Goal: Task Accomplishment & Management: Use online tool/utility

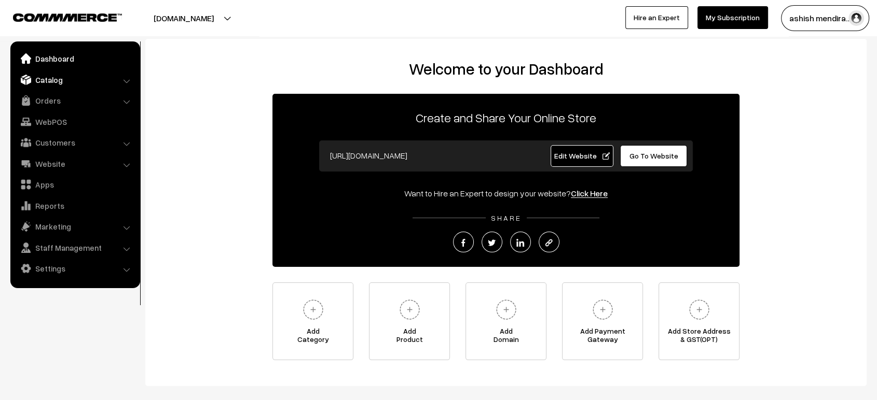
click at [30, 75] on img at bounding box center [26, 80] width 10 height 10
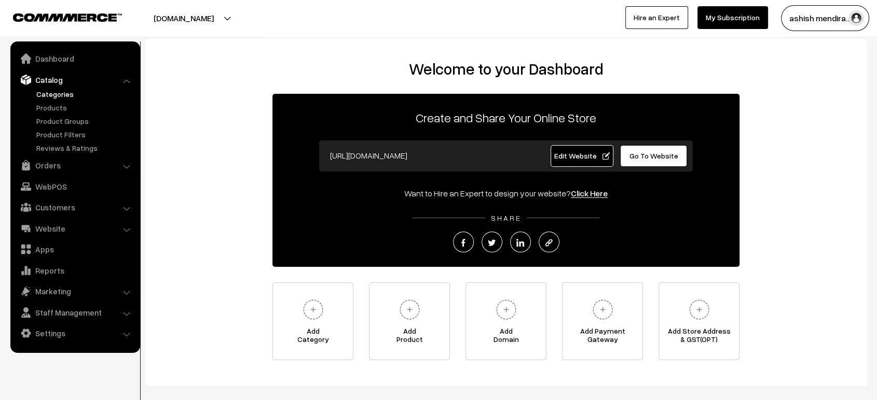
click at [39, 95] on link "Categories" at bounding box center [85, 94] width 103 height 11
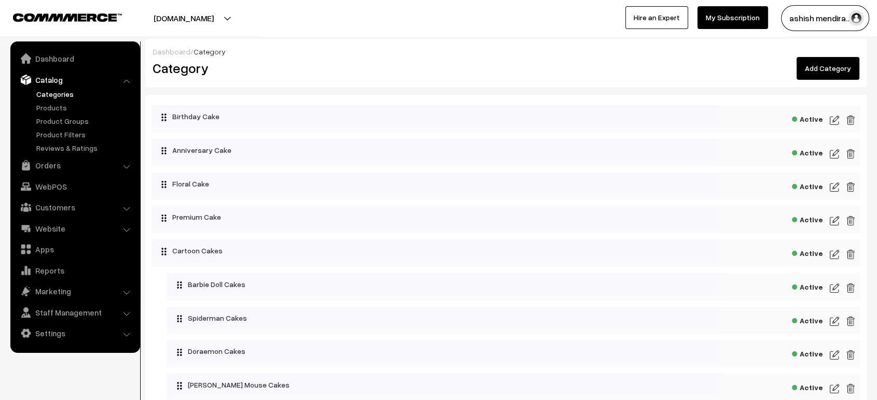
click at [847, 65] on link "Add Category" at bounding box center [827, 68] width 63 height 23
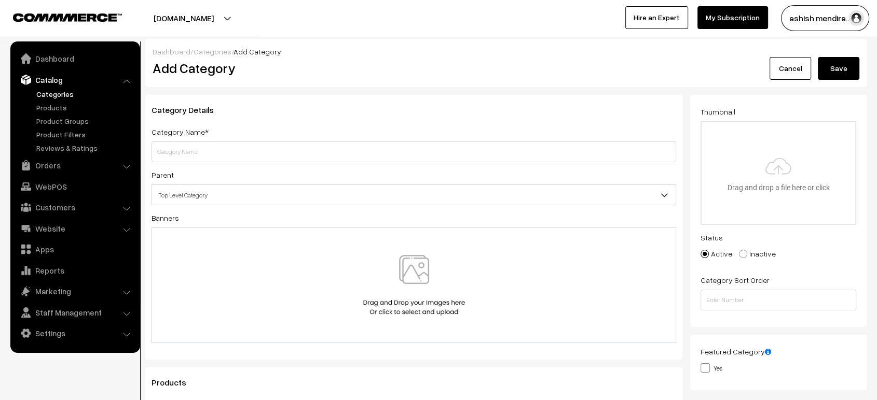
click at [375, 149] on input "text" at bounding box center [413, 152] width 524 height 21
type input "Photo Cake"
click at [725, 154] on input "file" at bounding box center [778, 173] width 154 height 102
type input "C:\fakepath\1000525475 (1).jpg"
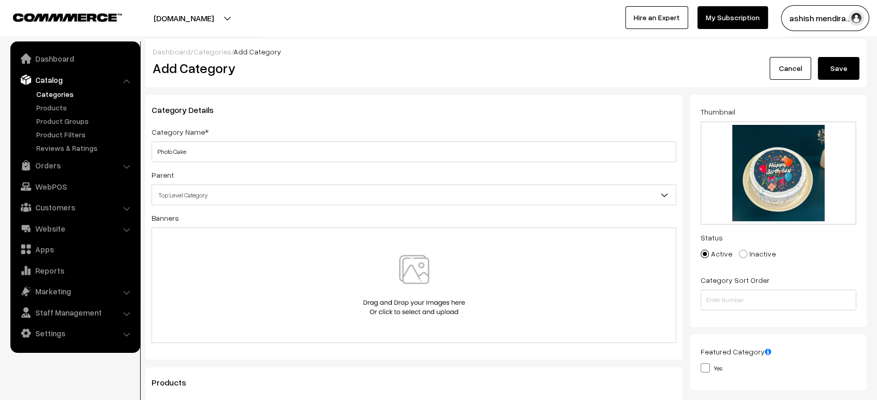
click at [834, 78] on button "Save" at bounding box center [839, 68] width 42 height 23
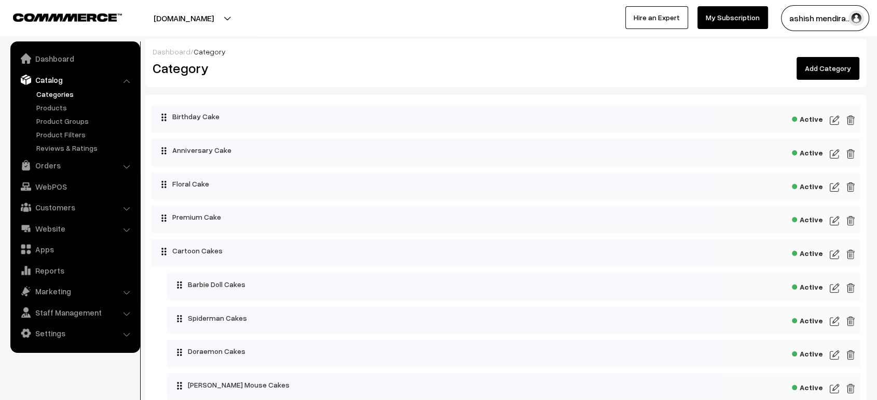
scroll to position [892, 0]
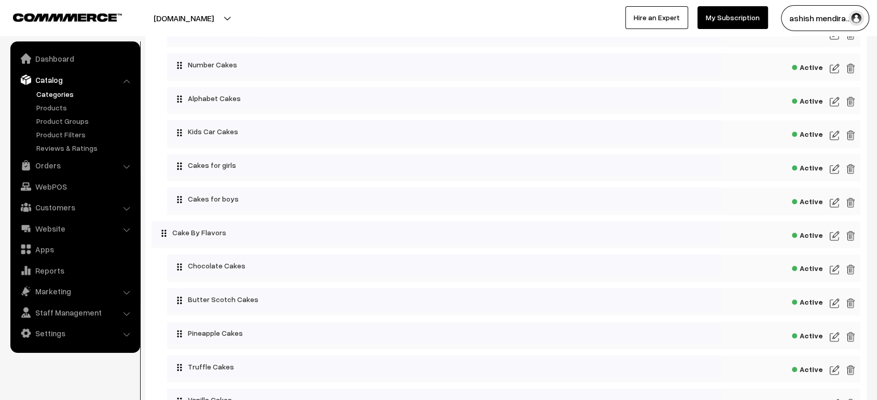
click at [834, 172] on img at bounding box center [833, 169] width 9 height 12
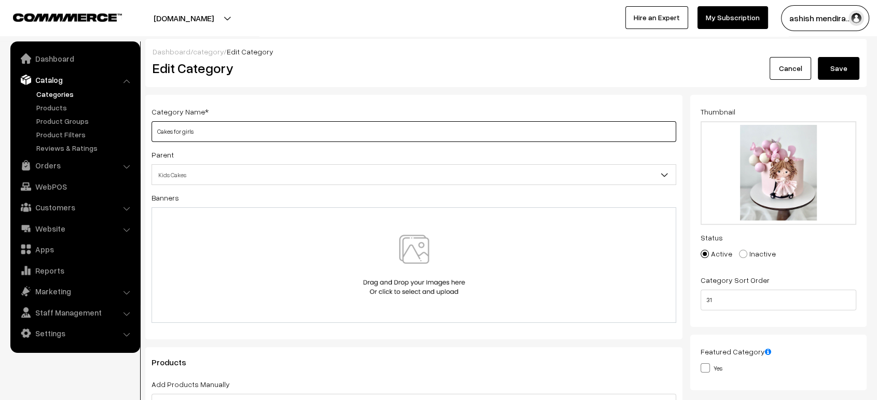
click at [185, 130] on input "Cakes for girls" at bounding box center [413, 131] width 524 height 21
type input "Cakes forGirls"
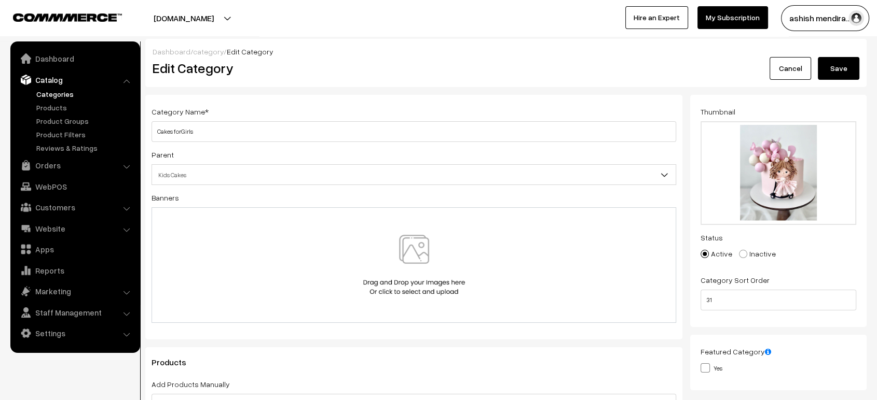
click at [837, 71] on button "Save" at bounding box center [839, 68] width 42 height 23
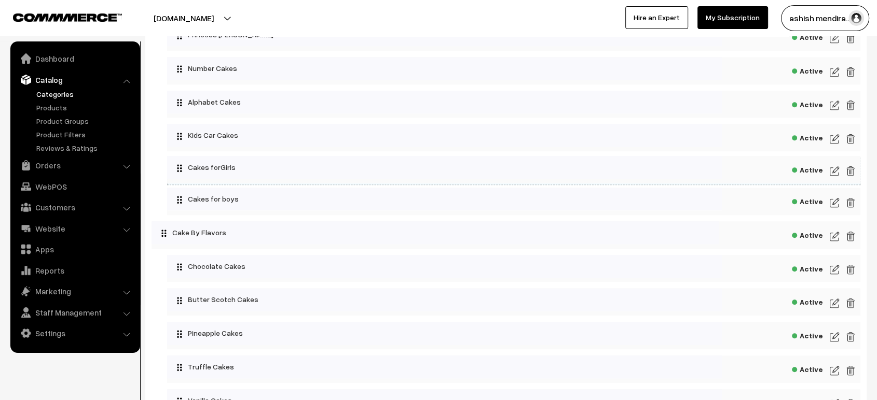
scroll to position [892, 0]
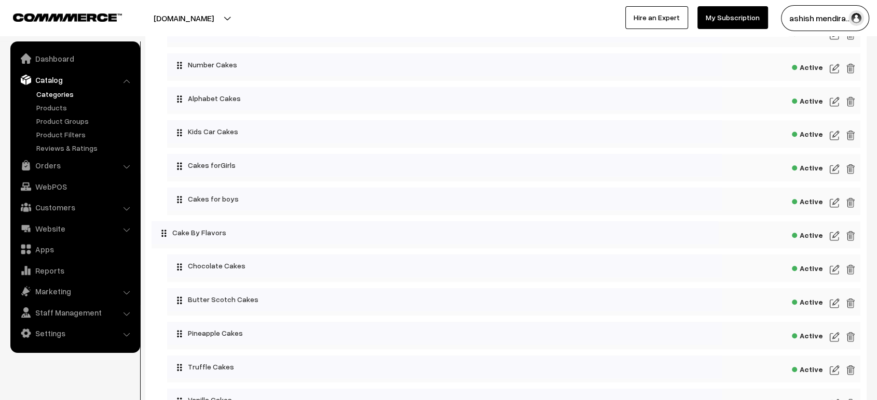
click at [831, 172] on img at bounding box center [833, 169] width 9 height 12
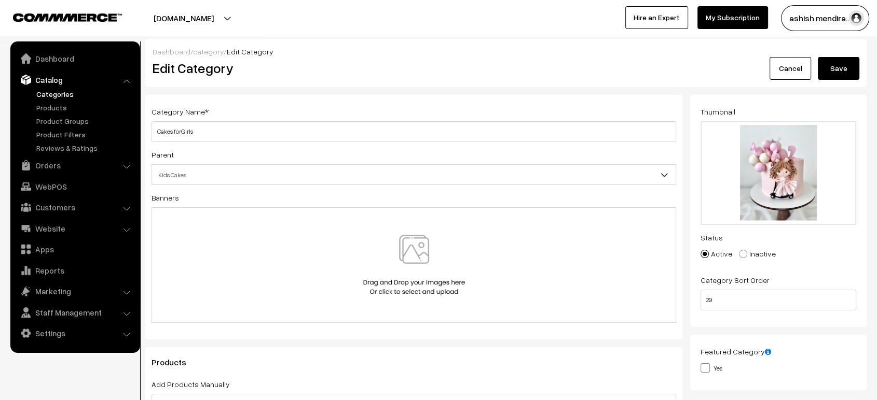
click at [203, 48] on link "category" at bounding box center [208, 51] width 31 height 9
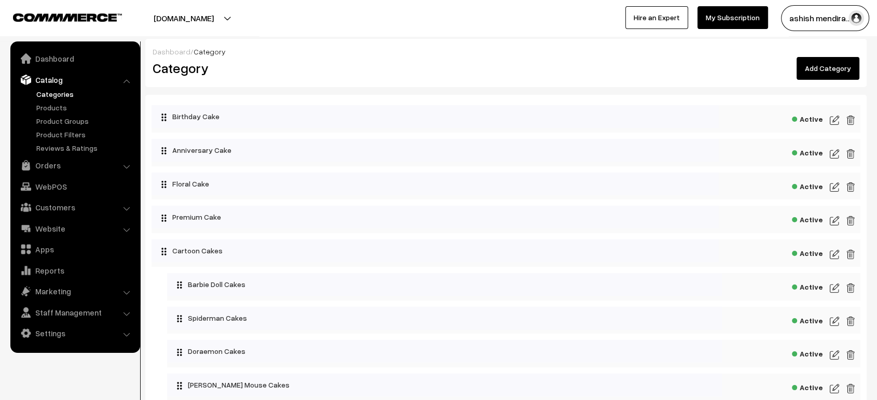
scroll to position [892, 0]
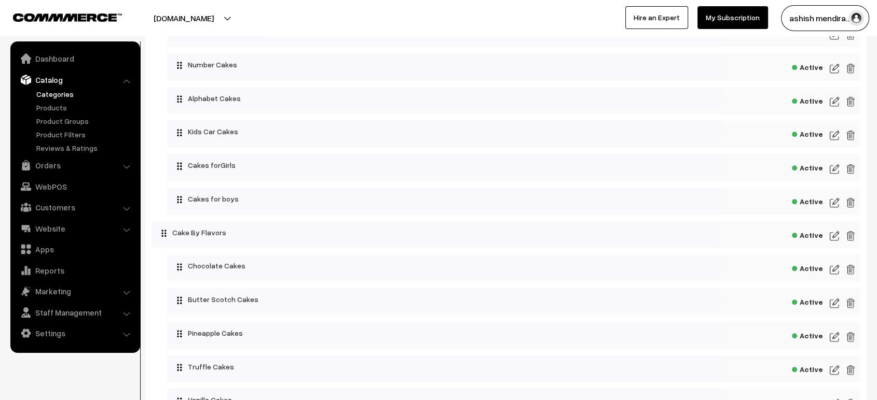
click at [834, 202] on img at bounding box center [833, 203] width 9 height 12
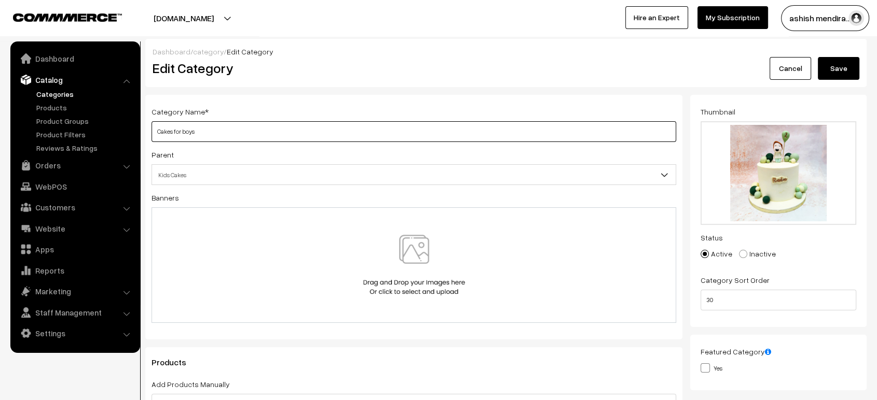
click at [187, 130] on input "Cakes for boys" at bounding box center [413, 131] width 524 height 21
type input "Cakes for Boys"
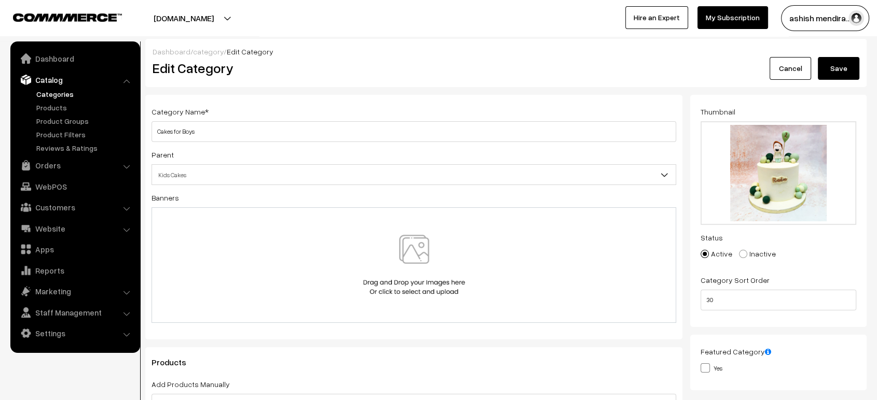
click at [846, 76] on button "Save" at bounding box center [839, 68] width 42 height 23
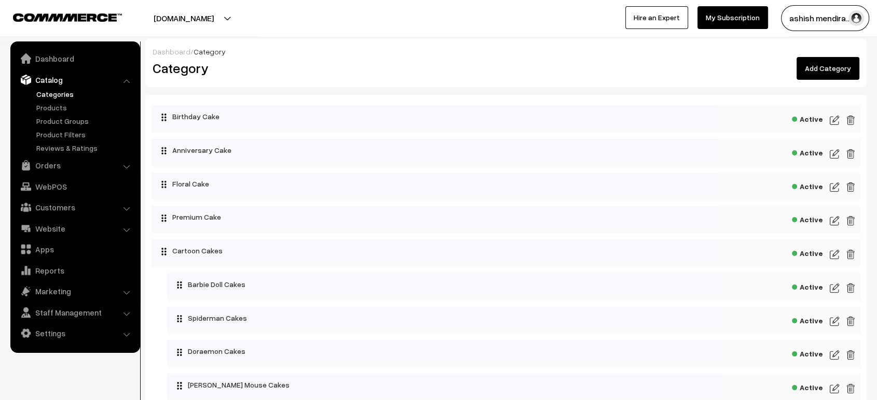
click at [439, 44] on div "Dashboard / Category Category Add Category" at bounding box center [505, 63] width 721 height 48
click at [120, 366] on nav "Dashboard Catalog" at bounding box center [70, 242] width 140 height 400
click at [54, 329] on link "Settings" at bounding box center [74, 333] width 123 height 19
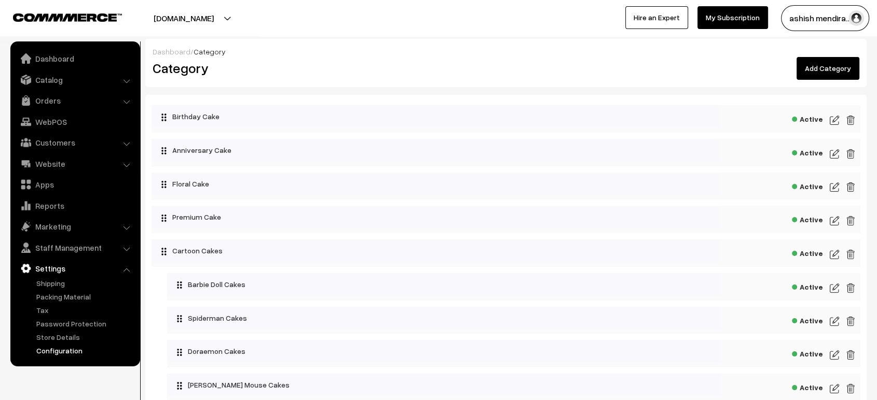
click at [55, 347] on link "Configuration" at bounding box center [85, 350] width 103 height 11
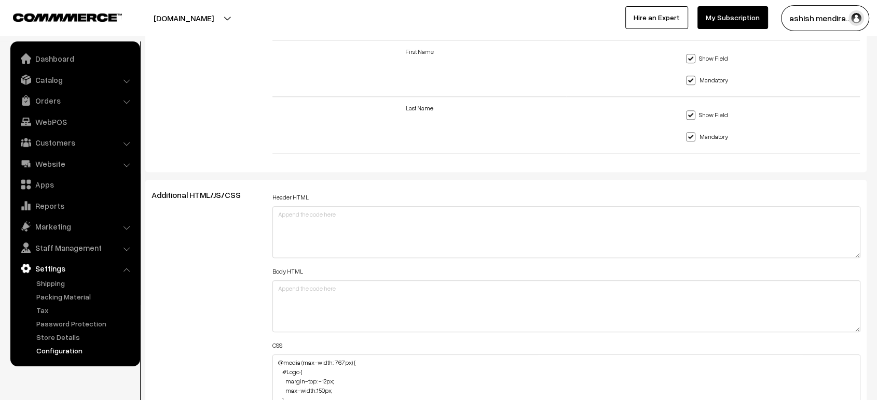
scroll to position [1044, 0]
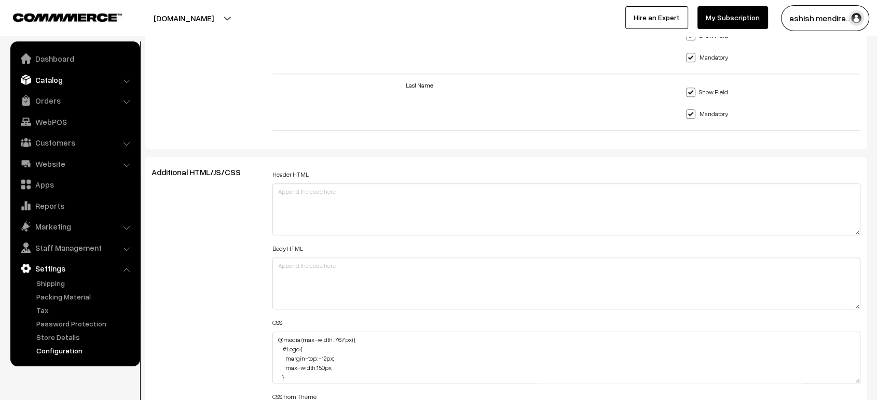
scroll to position [834, 0]
click at [37, 78] on link "Catalog" at bounding box center [74, 80] width 123 height 19
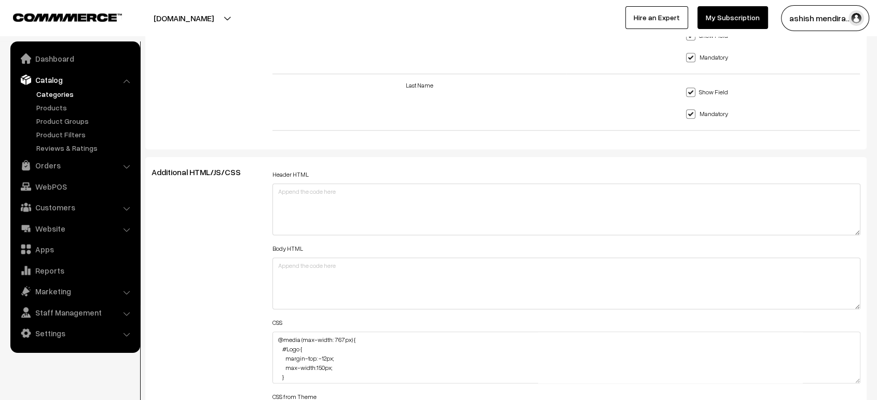
click at [59, 97] on link "Categories" at bounding box center [85, 94] width 103 height 11
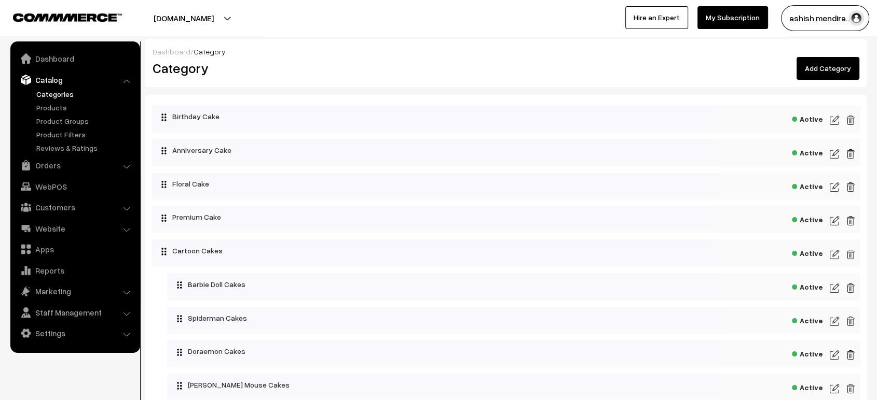
scroll to position [892, 0]
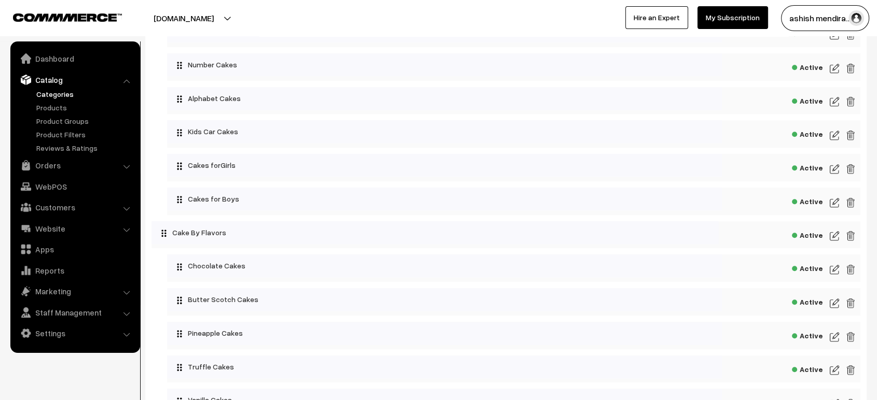
click at [831, 169] on img at bounding box center [833, 169] width 9 height 12
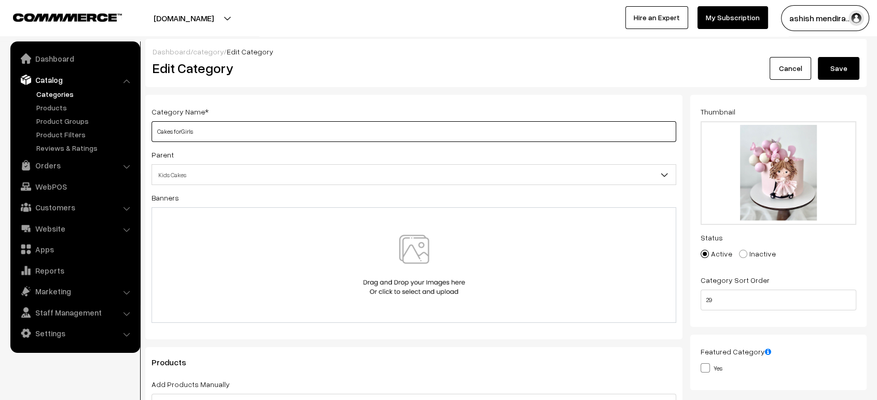
click at [181, 130] on input "Cakes forGirls" at bounding box center [413, 131] width 524 height 21
type input "Cakes for Girls"
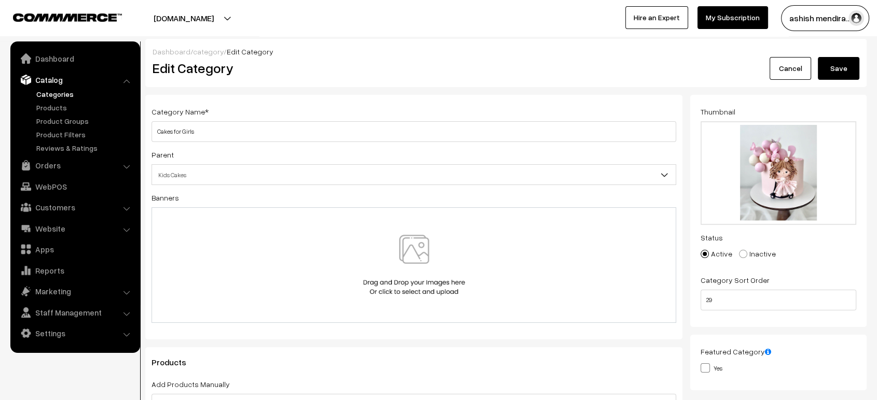
click at [836, 71] on button "Save" at bounding box center [839, 68] width 42 height 23
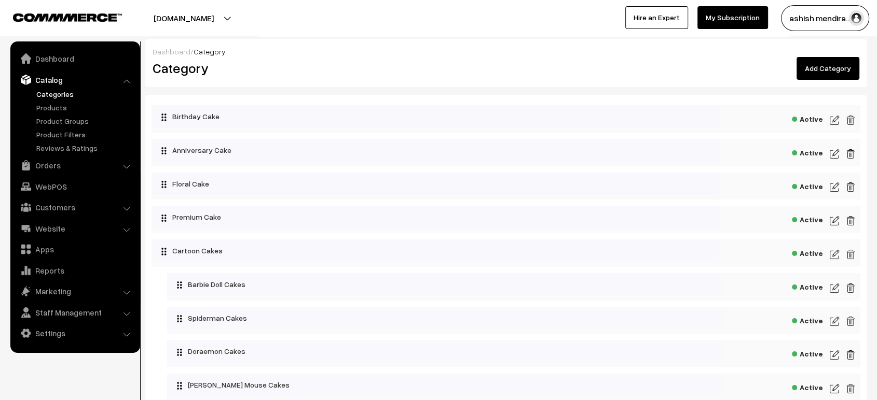
scroll to position [892, 0]
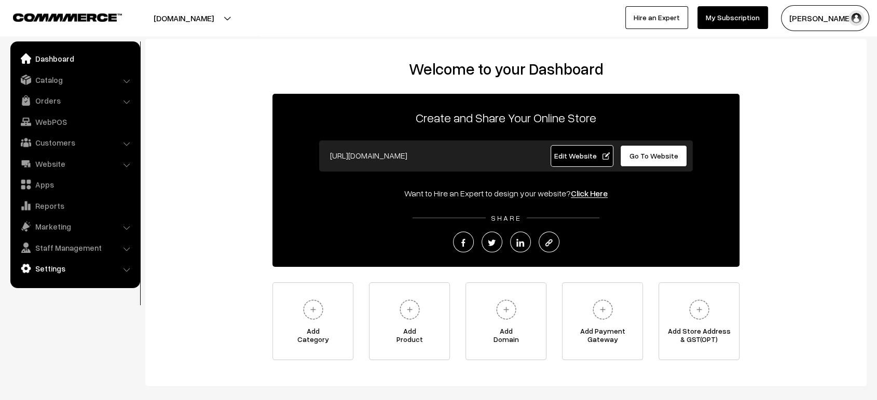
click at [47, 267] on link "Settings" at bounding box center [74, 268] width 123 height 19
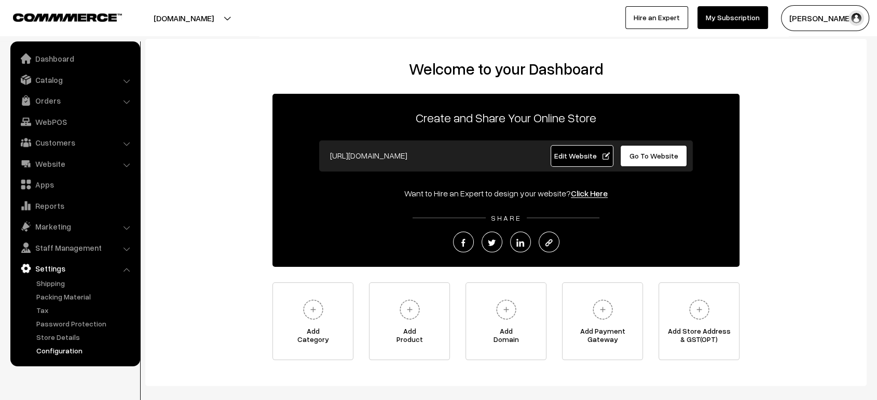
click at [66, 349] on link "Configuration" at bounding box center [85, 350] width 103 height 11
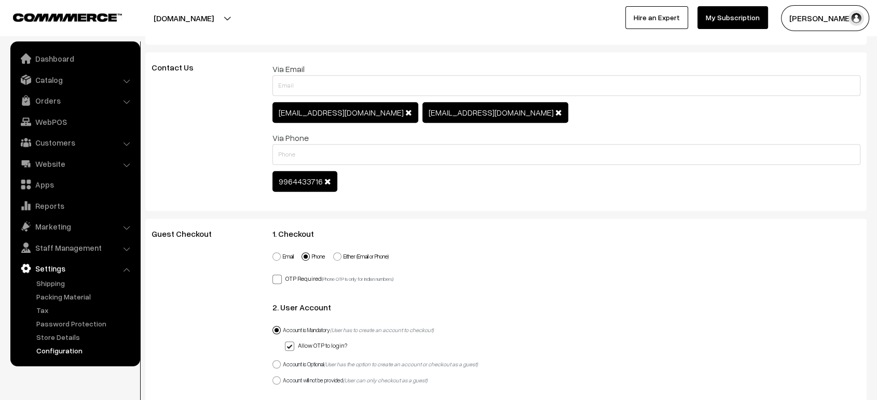
scroll to position [590, 0]
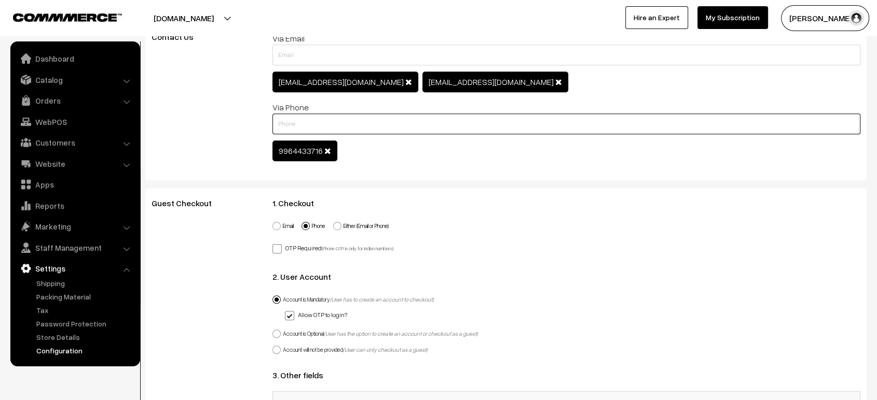
click at [362, 128] on input "text" at bounding box center [566, 124] width 588 height 21
type input "9964433716"
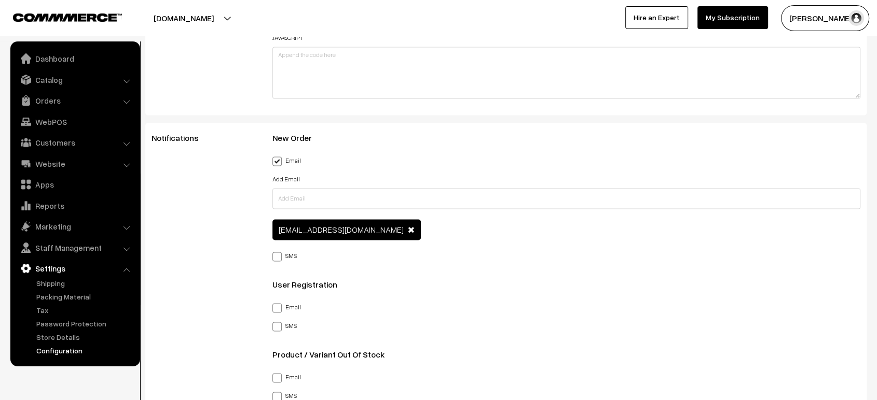
scroll to position [1476, 0]
click at [275, 255] on span at bounding box center [276, 258] width 9 height 9
click at [275, 255] on input "SMS" at bounding box center [275, 256] width 7 height 7
checkbox input "true"
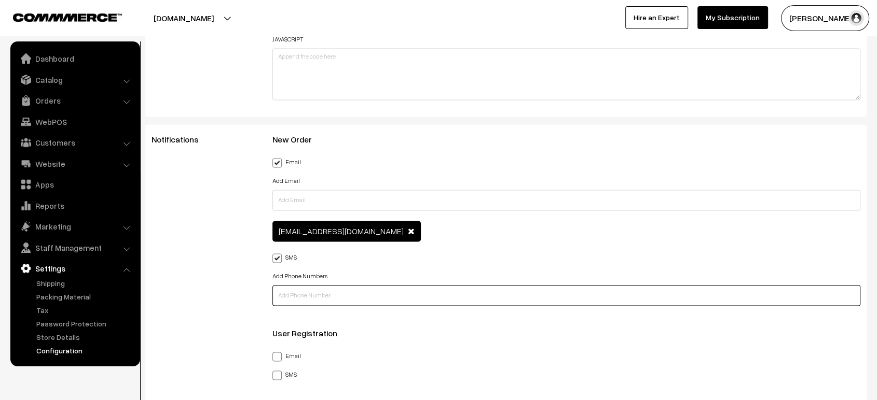
paste input "9964433716"
type input "9964433716"
click at [358, 298] on input "9964433716" at bounding box center [566, 295] width 588 height 21
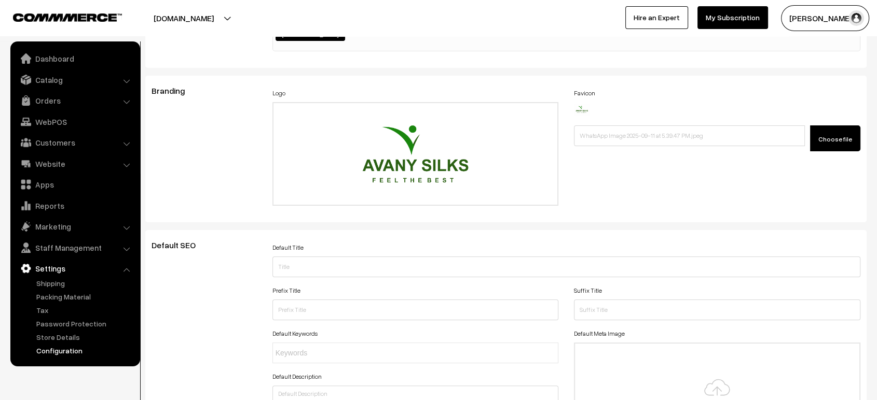
scroll to position [0, 0]
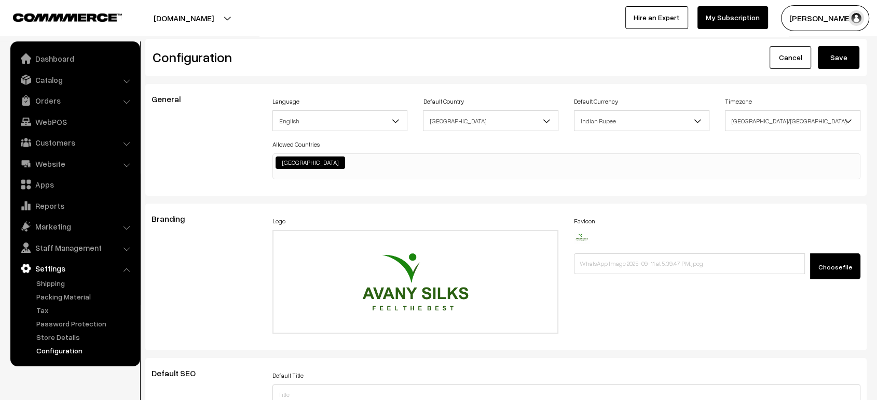
click at [836, 54] on button "Save" at bounding box center [839, 57] width 42 height 23
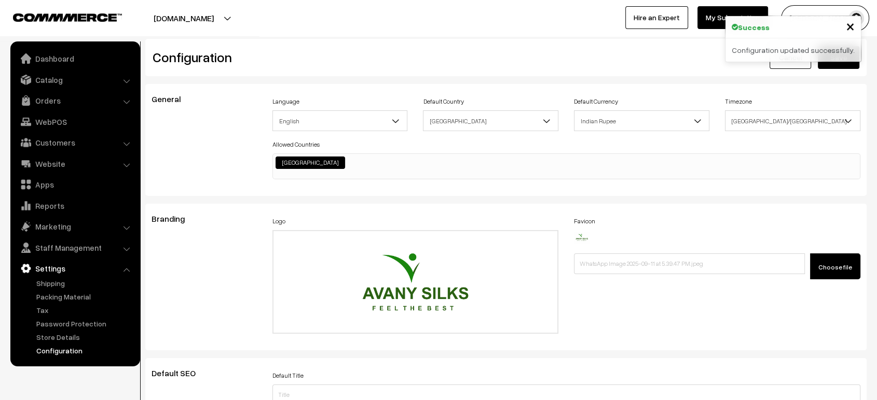
scroll to position [834, 0]
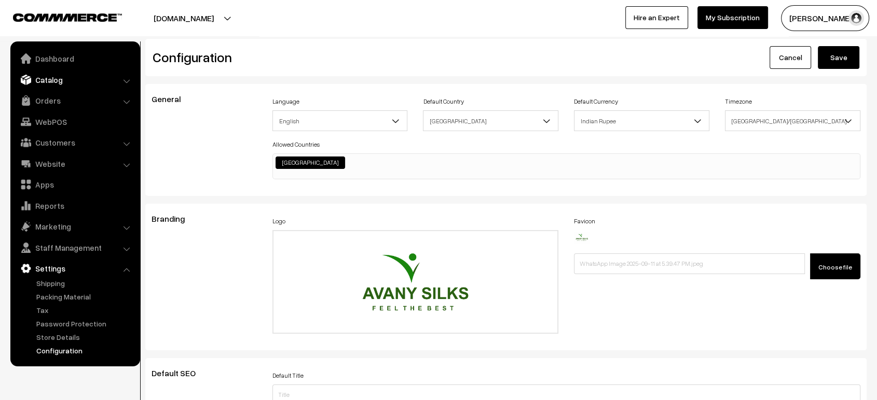
click at [61, 85] on link "Catalog" at bounding box center [74, 80] width 123 height 19
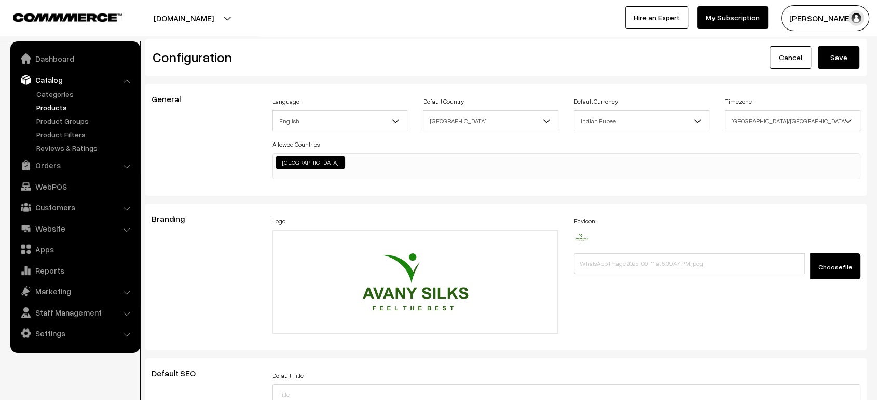
click at [62, 110] on link "Products" at bounding box center [85, 107] width 103 height 11
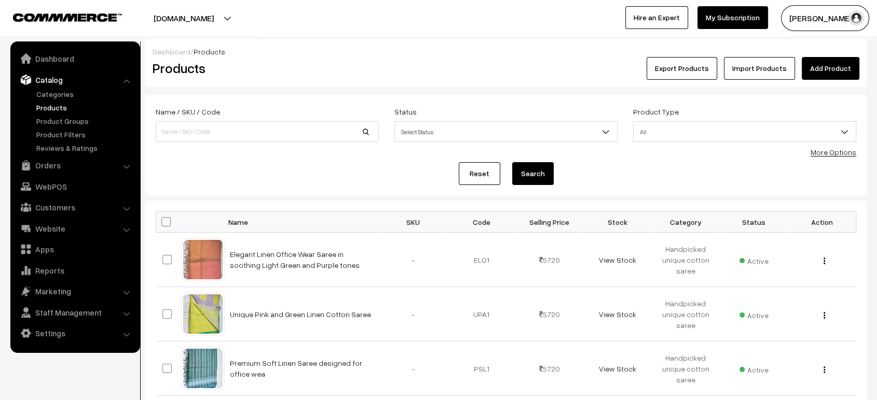
click at [770, 72] on link "Import Products" at bounding box center [759, 68] width 71 height 23
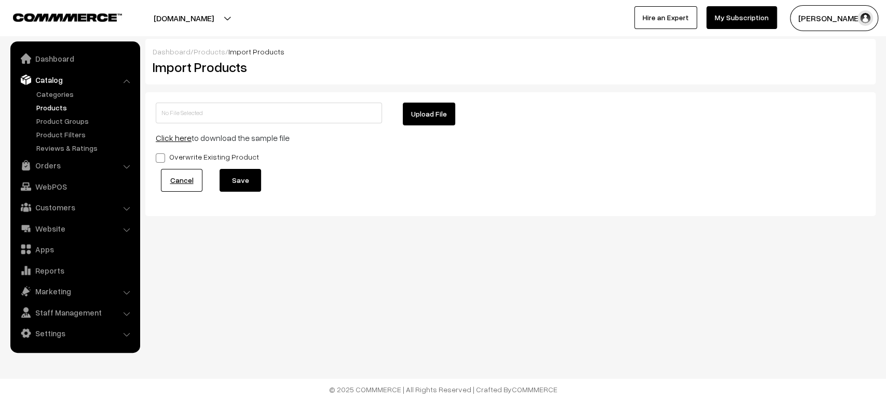
click at [160, 133] on link "Click here" at bounding box center [174, 138] width 36 height 10
click at [59, 95] on link "Categories" at bounding box center [85, 94] width 103 height 11
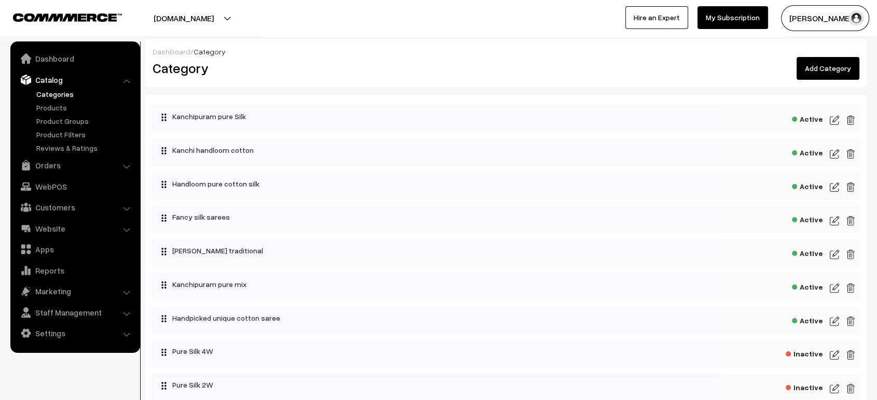
click at [832, 74] on link "Add Category" at bounding box center [827, 68] width 63 height 23
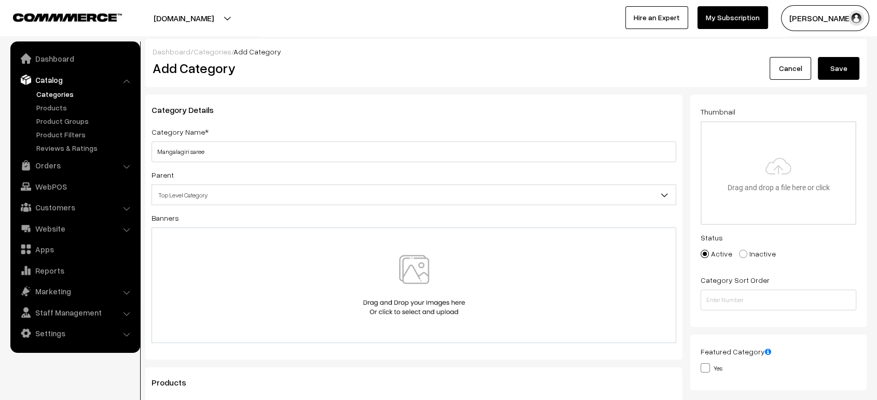
click at [379, 158] on input "Mangalagiri saree" at bounding box center [413, 152] width 524 height 21
type input "Mangalagiri saree"
click at [846, 70] on button "Save" at bounding box center [839, 68] width 42 height 23
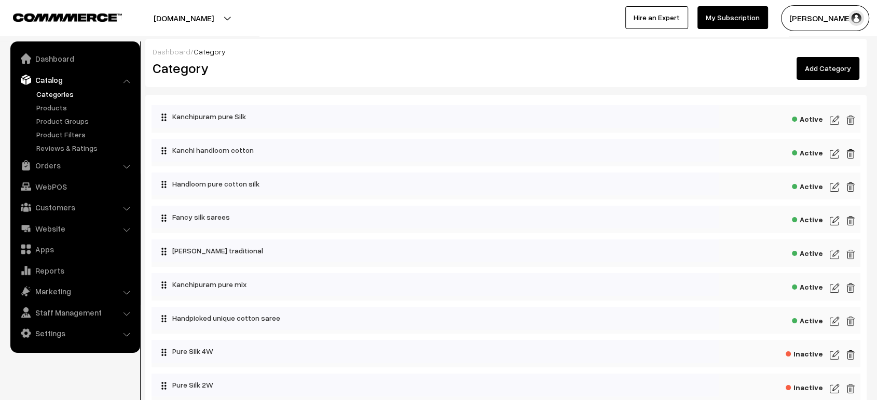
click at [817, 70] on link "Add Category" at bounding box center [827, 68] width 63 height 23
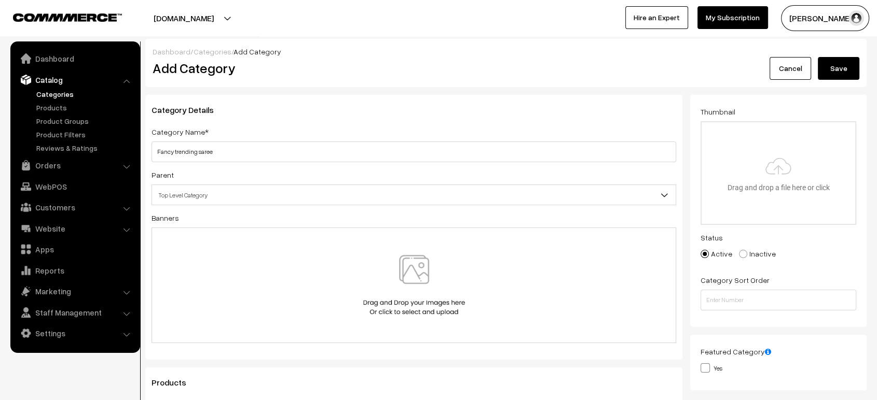
type input "Fancy trending saree"
click at [839, 70] on button "Save" at bounding box center [839, 68] width 42 height 23
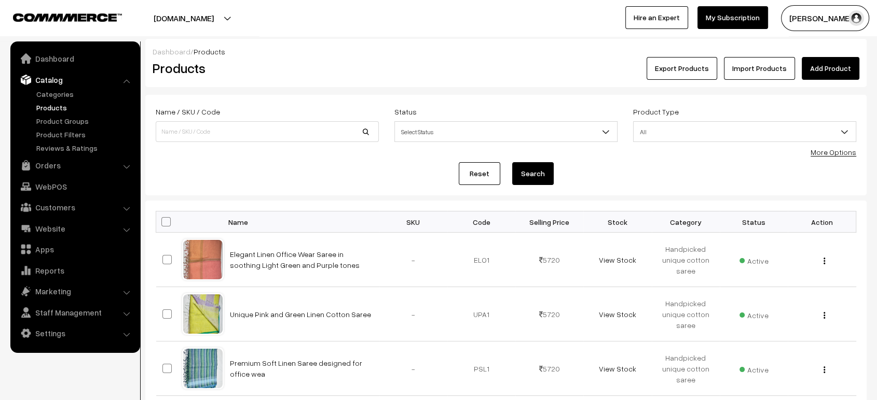
click at [770, 68] on link "Import Products" at bounding box center [759, 68] width 71 height 23
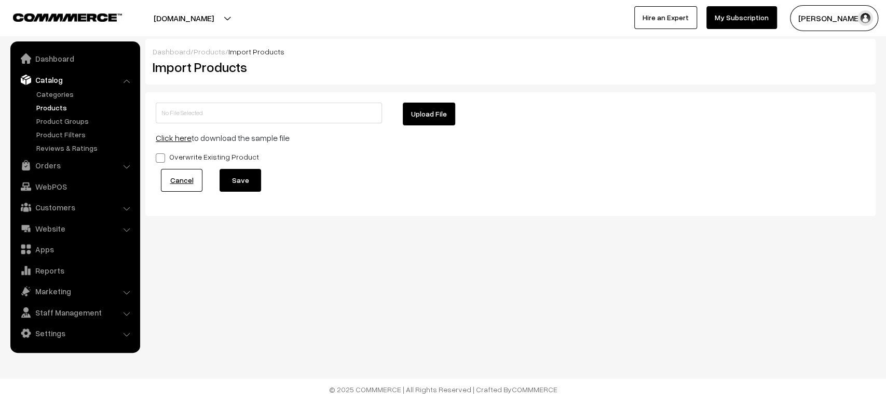
click at [426, 119] on button "Upload File" at bounding box center [429, 114] width 52 height 23
type input "Copy of products.zip"
click at [228, 178] on button "Save" at bounding box center [240, 180] width 42 height 23
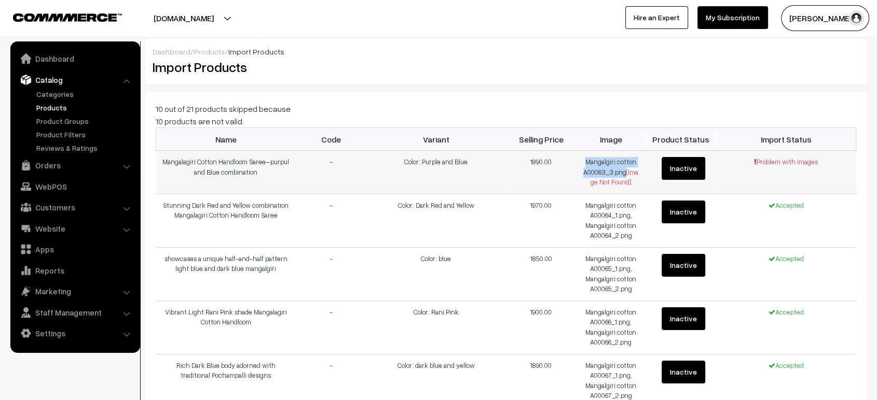
drag, startPoint x: 586, startPoint y: 165, endPoint x: 623, endPoint y: 174, distance: 37.9
click at [623, 174] on td "Mangalgiri cotton A00063_3.png [Image Not Found]" at bounding box center [611, 173] width 70 height 44
copy td "Mangalgiri cotton A00063_3.png"
click at [567, 167] on td "1890.00" at bounding box center [541, 173] width 70 height 44
drag, startPoint x: 585, startPoint y: 162, endPoint x: 632, endPoint y: 182, distance: 50.9
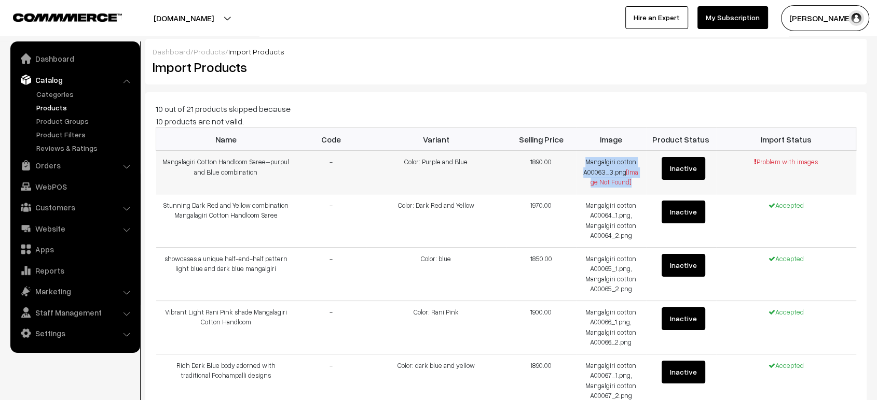
click at [632, 182] on td "Mangalgiri cotton A00063_3.png [Image Not Found]" at bounding box center [611, 173] width 70 height 44
copy td "Mangalgiri cotton A00063_3.png [Image Not Found]"
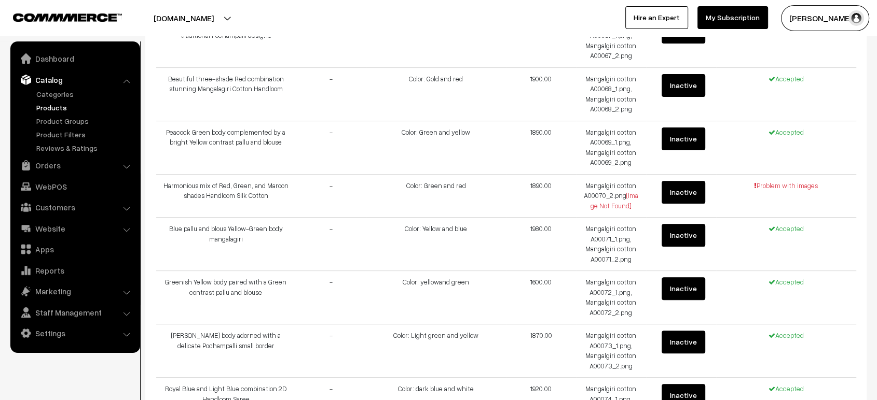
scroll to position [345, 0]
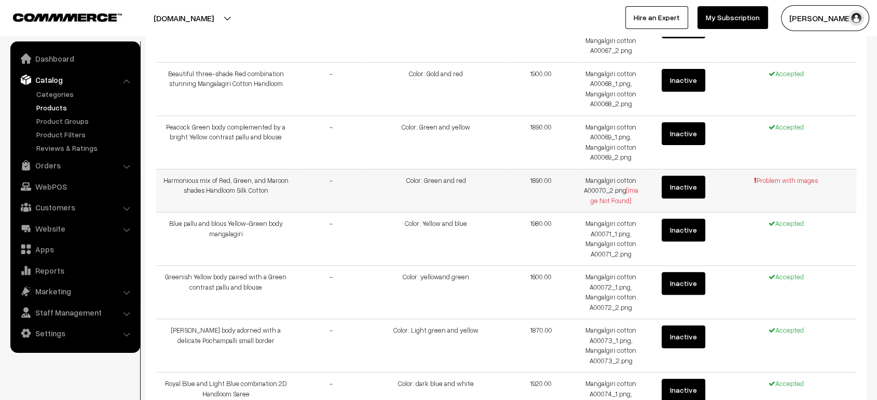
click at [585, 183] on td "Mangalgiri cotton A00070_2.png [Image Not Found]" at bounding box center [611, 191] width 70 height 44
drag, startPoint x: 583, startPoint y: 178, endPoint x: 626, endPoint y: 189, distance: 44.4
click at [626, 189] on td "Mangalgiri cotton A00070_2.png [Image Not Found]" at bounding box center [611, 191] width 70 height 44
copy td "Mangalgiri cotton A00070_2.png ["
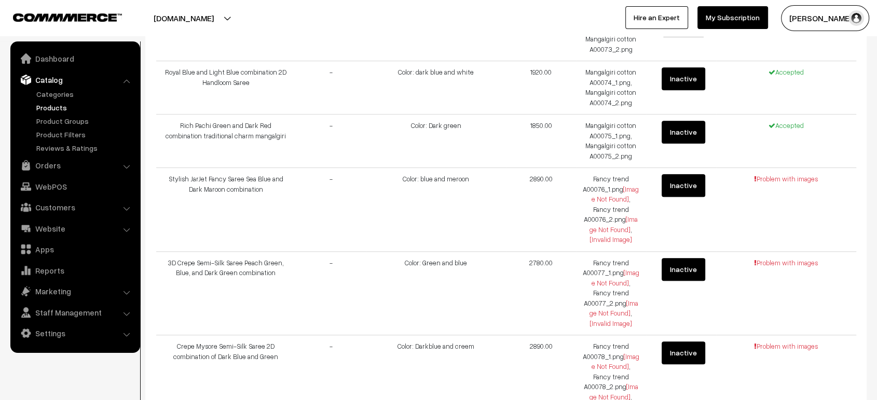
scroll to position [658, 0]
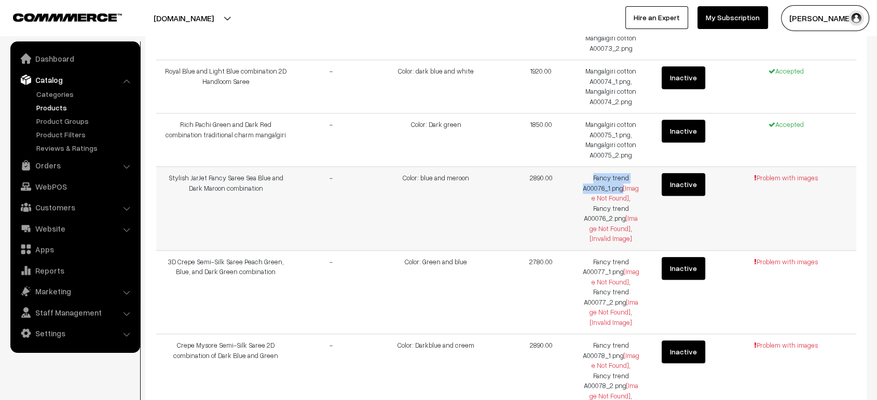
drag, startPoint x: 592, startPoint y: 176, endPoint x: 623, endPoint y: 188, distance: 32.7
click at [623, 188] on td "Fancy trend A00076_1.png [Image Not Found] , Fancy trend A00076_2.png [Image No…" at bounding box center [611, 209] width 70 height 84
copy td "Fancy trend A00076_1.png"
drag, startPoint x: 590, startPoint y: 259, endPoint x: 620, endPoint y: 270, distance: 32.7
click at [620, 270] on td "Fancy trend A00077_1.png [Image Not Found] , Fancy trend A00077_2.png [Image No…" at bounding box center [611, 293] width 70 height 84
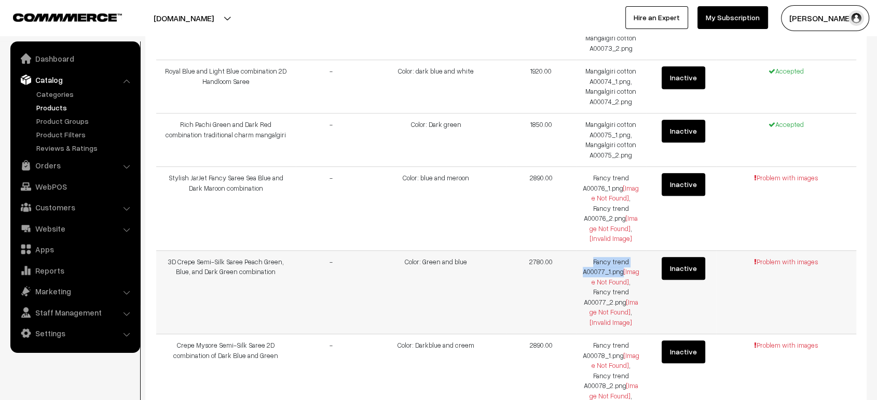
copy td "Fancy trend A00077_1.png"
drag, startPoint x: 593, startPoint y: 209, endPoint x: 623, endPoint y: 223, distance: 32.0
click at [623, 223] on td "Fancy trend A00076_1.png [Image Not Found] , Fancy trend A00076_2.png [Image No…" at bounding box center [611, 209] width 70 height 84
copy td "Fancy trend A00076_2.png"
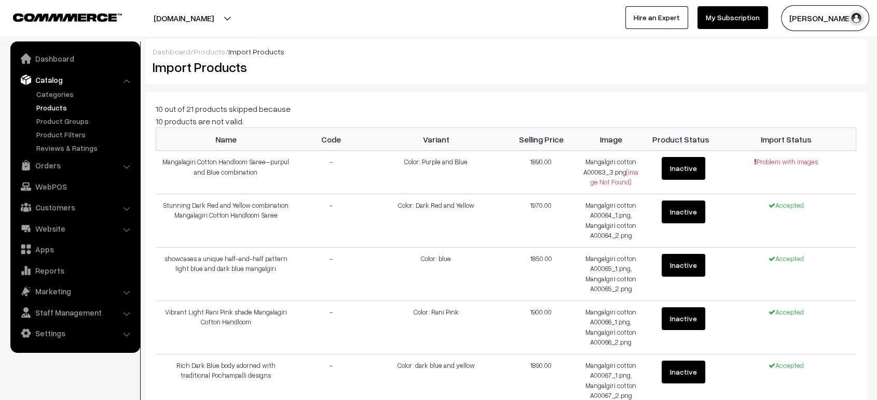
scroll to position [0, 0]
click at [205, 49] on link "Products" at bounding box center [209, 51] width 32 height 9
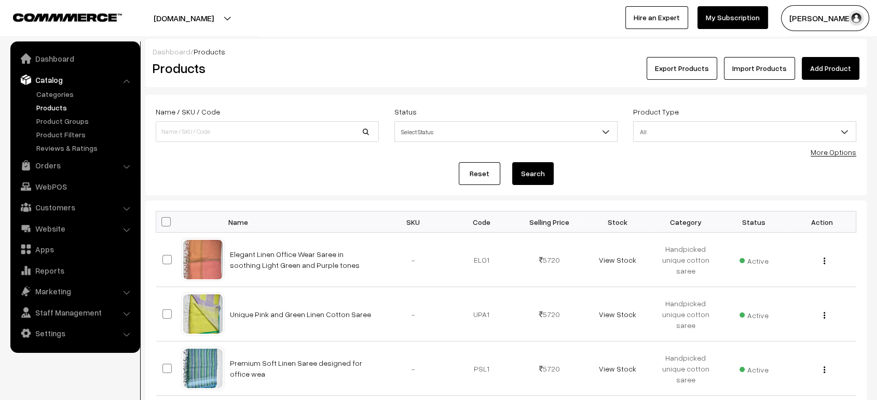
click at [759, 71] on link "Import Products" at bounding box center [759, 68] width 71 height 23
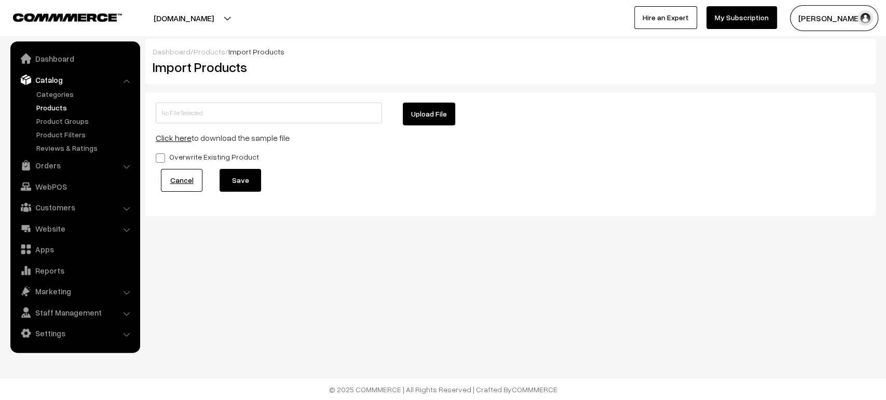
click at [433, 111] on button "Upload File" at bounding box center [429, 114] width 52 height 23
type input "Copy of products.zip"
click at [233, 182] on button "Save" at bounding box center [240, 180] width 42 height 23
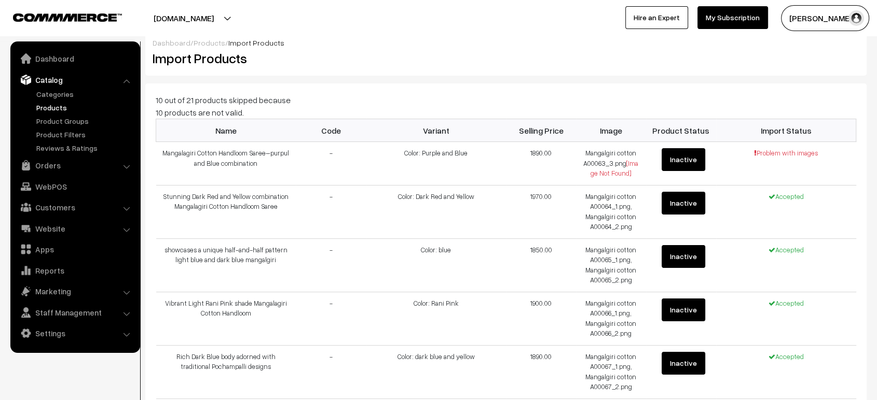
scroll to position [2, 0]
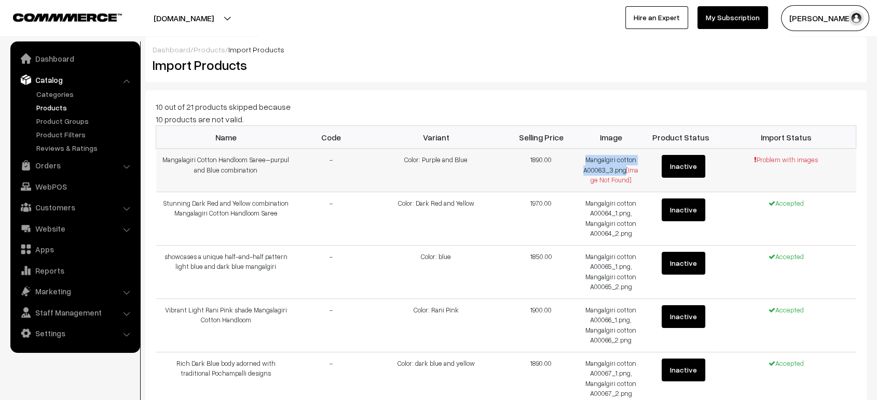
drag, startPoint x: 586, startPoint y: 158, endPoint x: 623, endPoint y: 170, distance: 39.1
click at [623, 170] on td "Mangalgiri cotton A00063_3.png [Image Not Found]" at bounding box center [611, 171] width 70 height 44
copy td "Mangalgiri cotton A00063_3.png"
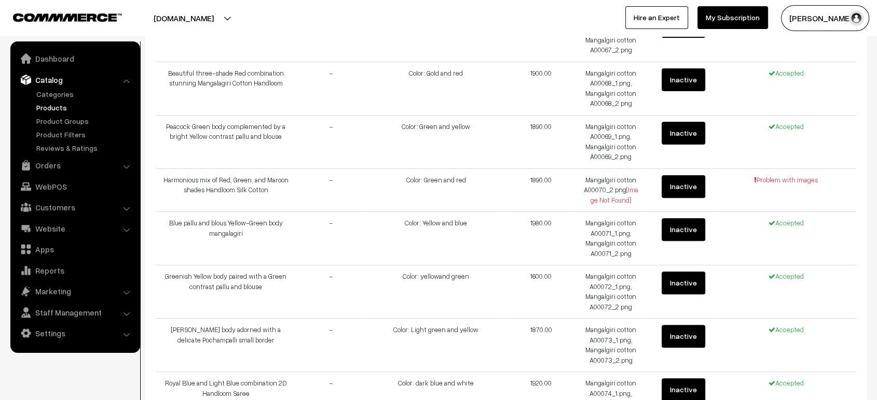
scroll to position [348, 0]
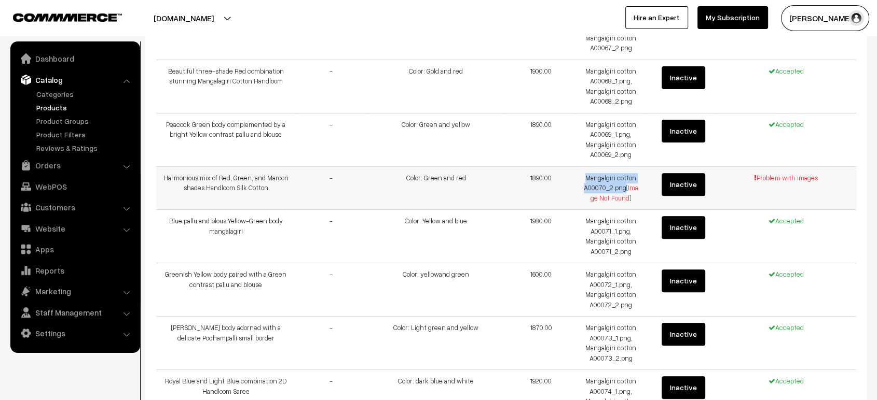
drag, startPoint x: 586, startPoint y: 177, endPoint x: 622, endPoint y: 189, distance: 38.1
click at [622, 189] on td "Mangalgiri cotton A00070_2.png [Image Not Found]" at bounding box center [611, 189] width 70 height 44
copy td "Mangalgiri cotton A00070_2.png"
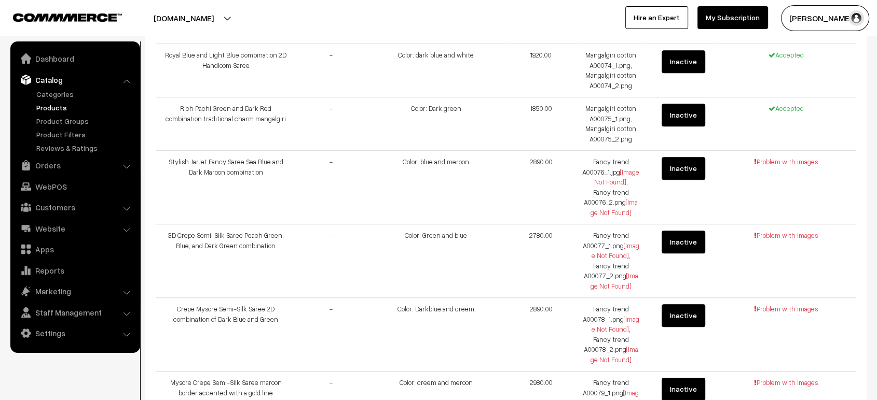
scroll to position [680, 0]
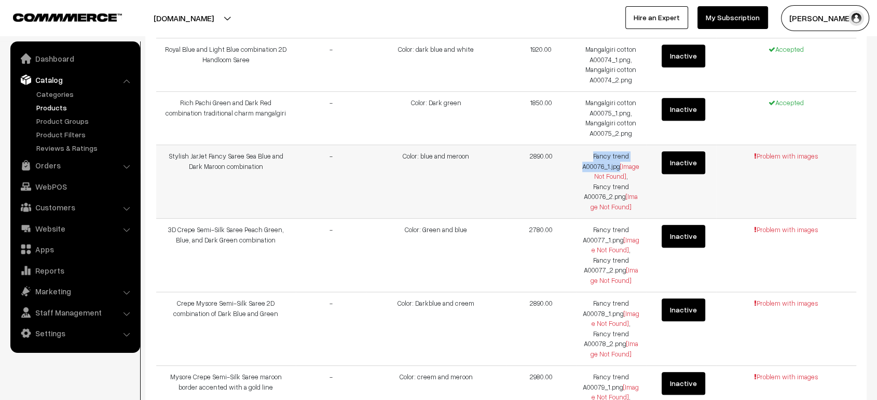
drag, startPoint x: 593, startPoint y: 157, endPoint x: 620, endPoint y: 165, distance: 27.7
click at [620, 165] on td "Fancy trend A00076_1.jpg [Image Not Found] , Fancy trend A00076_2.png [Image No…" at bounding box center [611, 182] width 70 height 74
copy td "Fancy trend A00076_1.jpg"
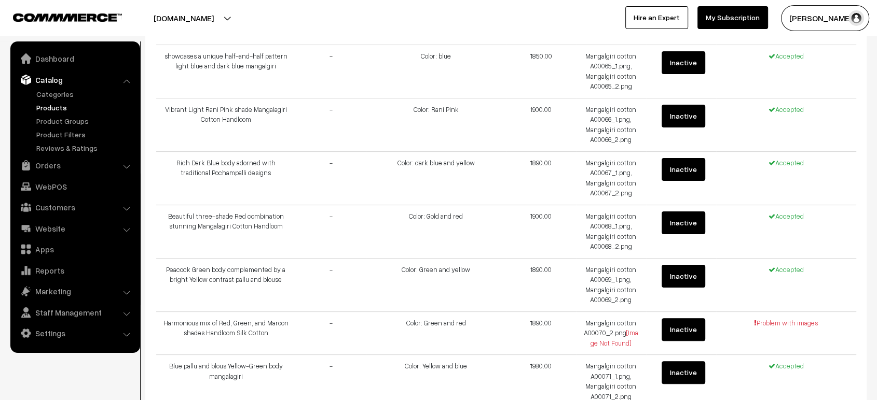
scroll to position [0, 0]
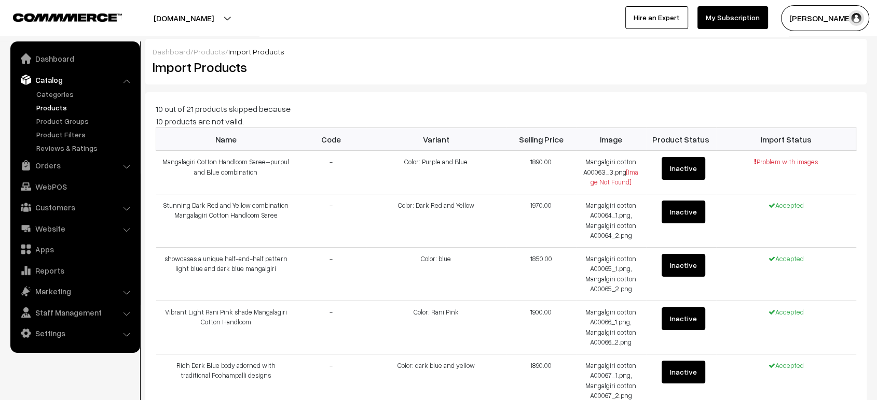
click at [203, 53] on link "Products" at bounding box center [209, 51] width 32 height 9
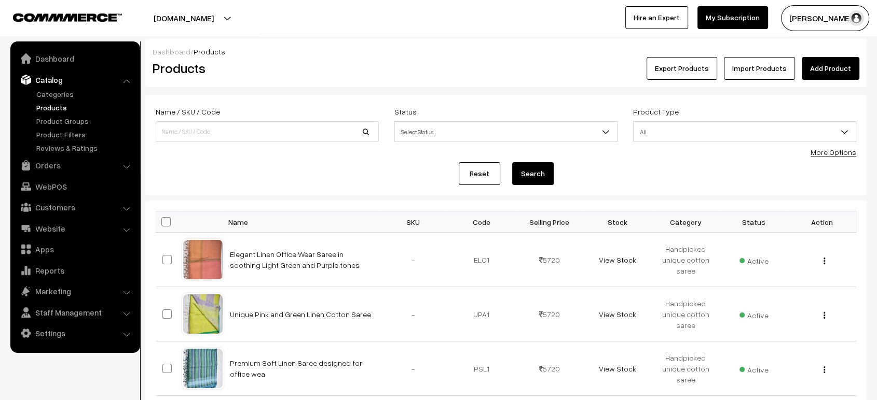
click at [768, 65] on link "Import Products" at bounding box center [759, 68] width 71 height 23
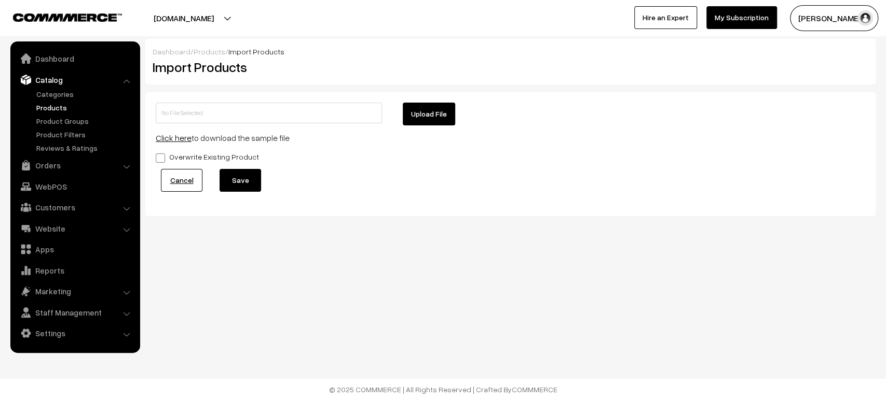
click at [423, 117] on button "Upload File" at bounding box center [429, 114] width 52 height 23
type input "Copy of products.zip"
click at [245, 177] on button "Save" at bounding box center [240, 180] width 42 height 23
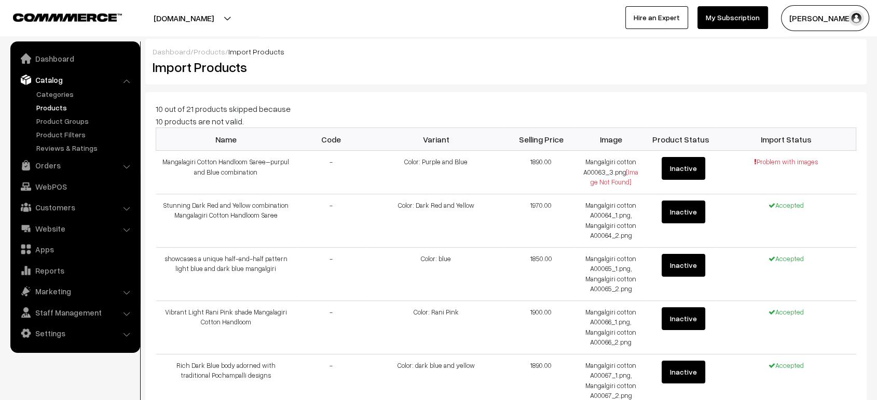
click at [212, 53] on link "Products" at bounding box center [209, 51] width 32 height 9
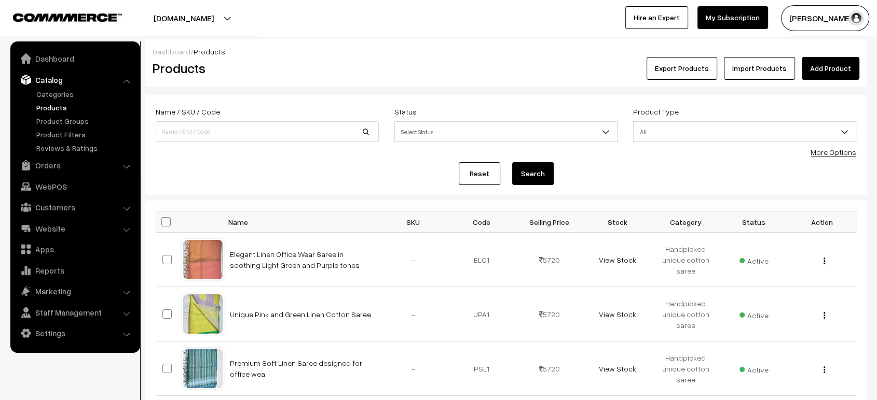
click at [759, 61] on link "Import Products" at bounding box center [759, 68] width 71 height 23
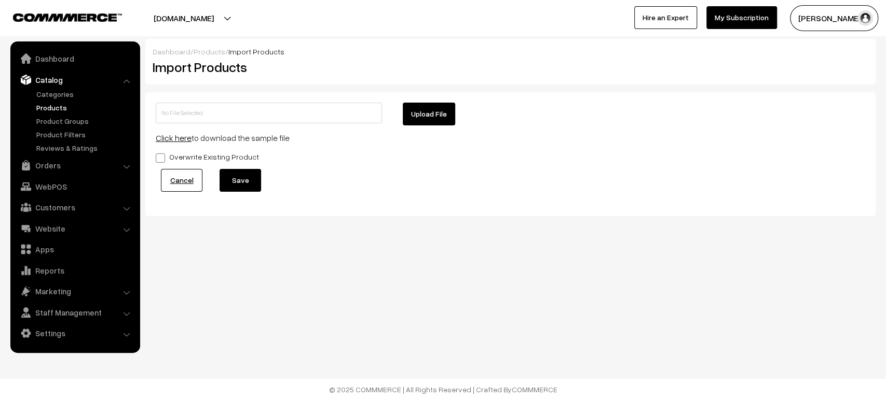
click at [436, 115] on button "Upload File" at bounding box center [429, 114] width 52 height 23
type input "Copy of products (2).zip"
click at [237, 179] on button "Save" at bounding box center [240, 180] width 42 height 23
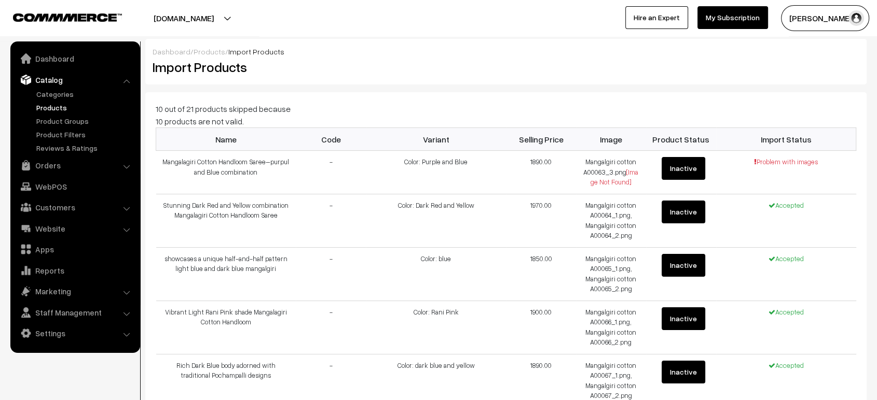
click at [208, 48] on link "Products" at bounding box center [209, 51] width 32 height 9
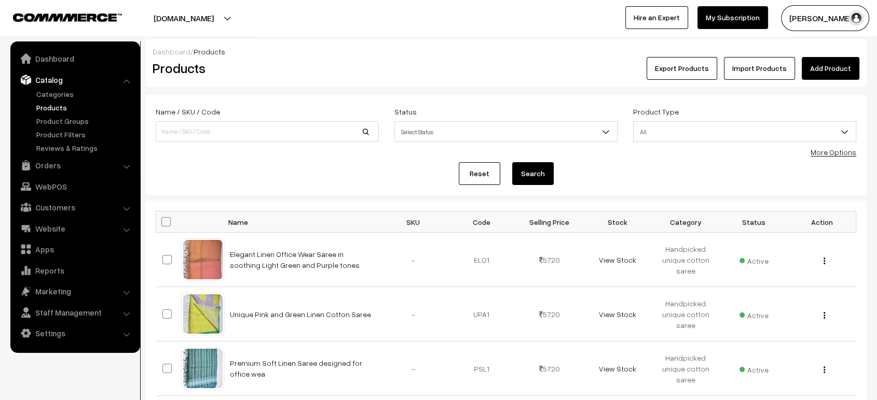
click at [771, 63] on link "Import Products" at bounding box center [759, 68] width 71 height 23
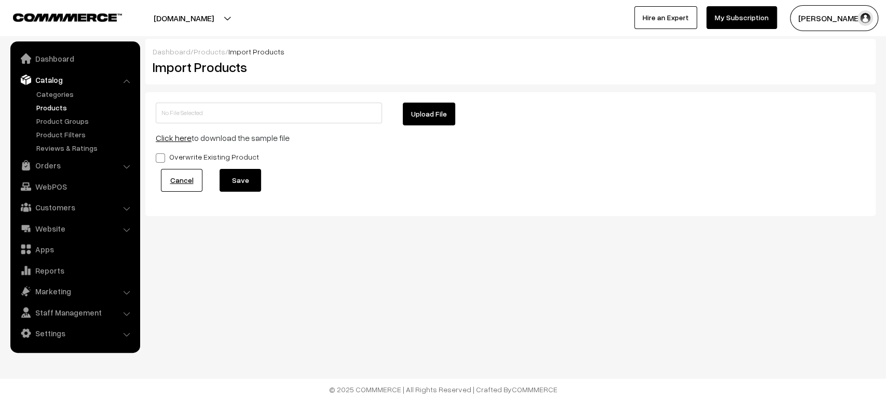
click at [427, 114] on button "Upload File" at bounding box center [429, 114] width 52 height 23
type input "New Products.zip"
click at [238, 184] on button "Save" at bounding box center [240, 180] width 42 height 23
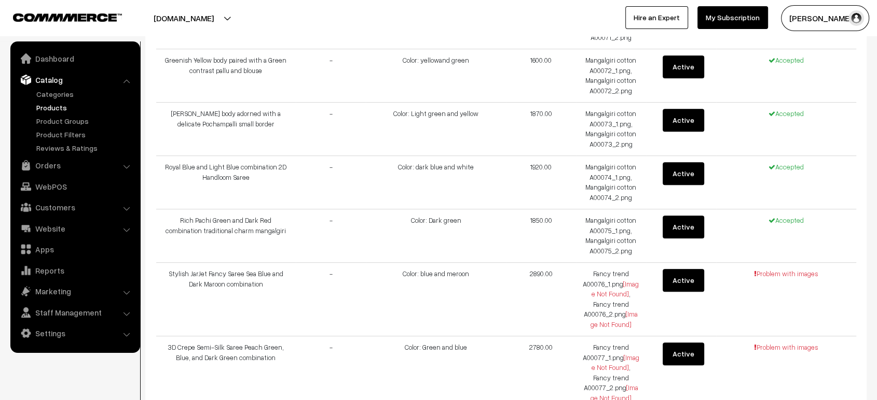
scroll to position [692, 0]
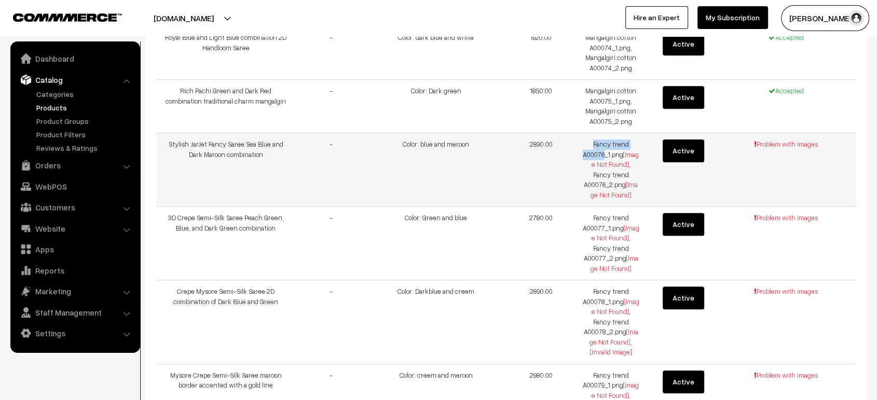
drag, startPoint x: 591, startPoint y: 141, endPoint x: 604, endPoint y: 153, distance: 17.6
click at [604, 153] on td "Fancy trend A00076_1.png [Image Not Found] , Fancy trend A00076_2.png [Image No…" at bounding box center [611, 170] width 70 height 74
copy td "Fancy trend A00076"
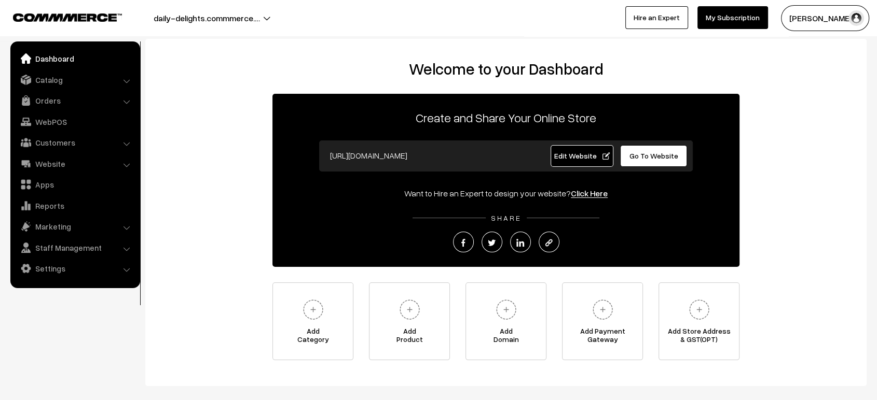
click at [646, 160] on link "Go To Website" at bounding box center [653, 156] width 67 height 22
click at [55, 77] on link "Catalog" at bounding box center [74, 80] width 123 height 19
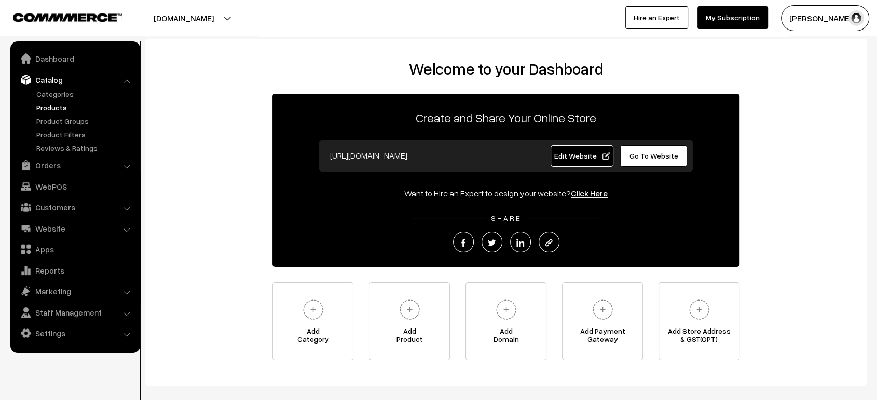
click at [56, 106] on link "Products" at bounding box center [85, 107] width 103 height 11
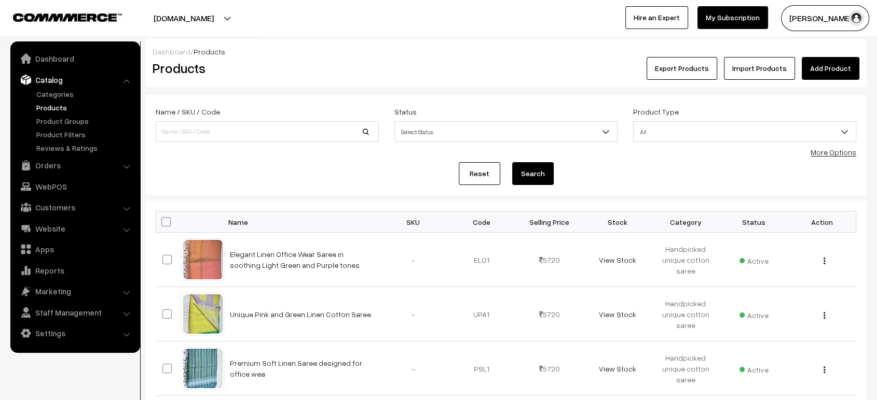
click at [746, 69] on link "Import Products" at bounding box center [759, 68] width 71 height 23
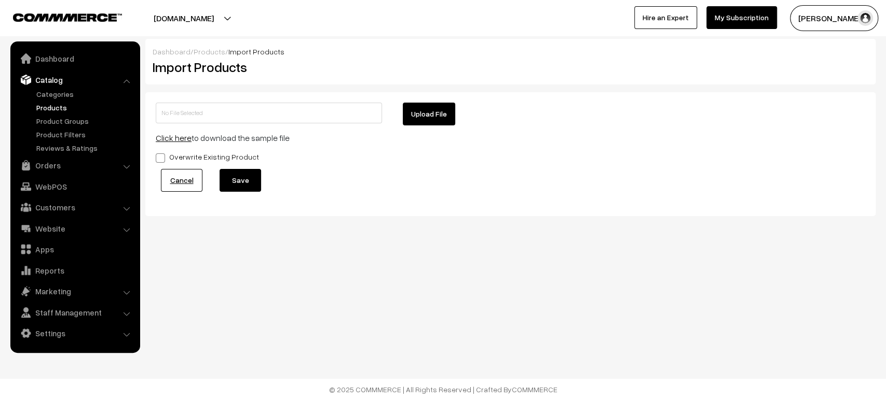
click at [426, 112] on button "Upload File" at bounding box center [429, 114] width 52 height 23
type input "New Products.zip"
click at [159, 157] on span at bounding box center [160, 158] width 9 height 9
click at [159, 157] on input "Overwrite Existing Product" at bounding box center [159, 156] width 7 height 7
checkbox input "true"
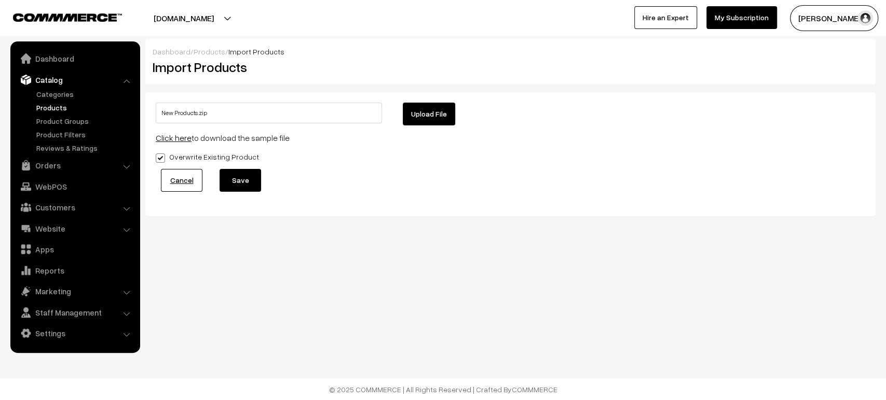
click at [233, 177] on button "Save" at bounding box center [240, 180] width 42 height 23
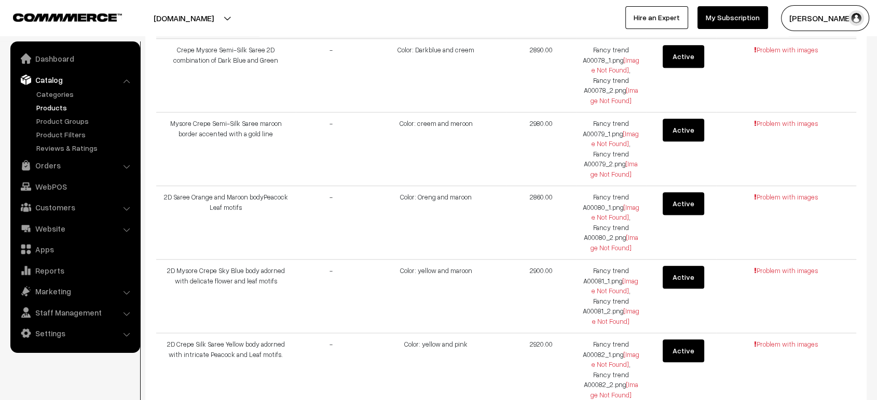
scroll to position [934, 0]
click at [594, 122] on td "Fancy trend A00079_1.png [Image Not Found] , Fancy trend A00079_2.png [Image No…" at bounding box center [611, 150] width 70 height 74
drag, startPoint x: 594, startPoint y: 122, endPoint x: 617, endPoint y: 131, distance: 24.3
click at [617, 131] on td "Fancy trend A00079_1.png [Image Not Found] , Fancy trend A00079_2.png [Image No…" at bounding box center [611, 150] width 70 height 74
copy td "Fancy trend A00079_1.png"
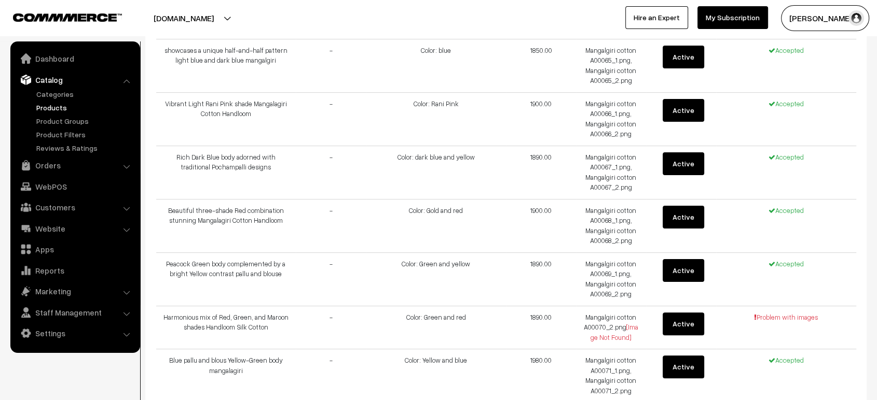
scroll to position [0, 0]
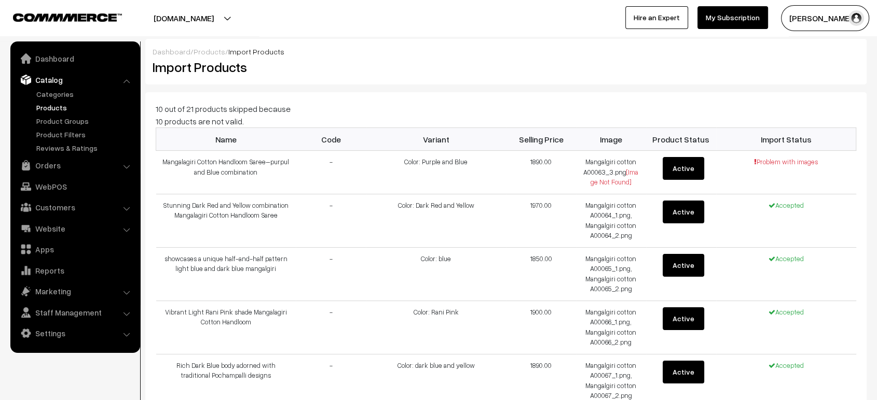
click at [205, 49] on link "Products" at bounding box center [209, 51] width 32 height 9
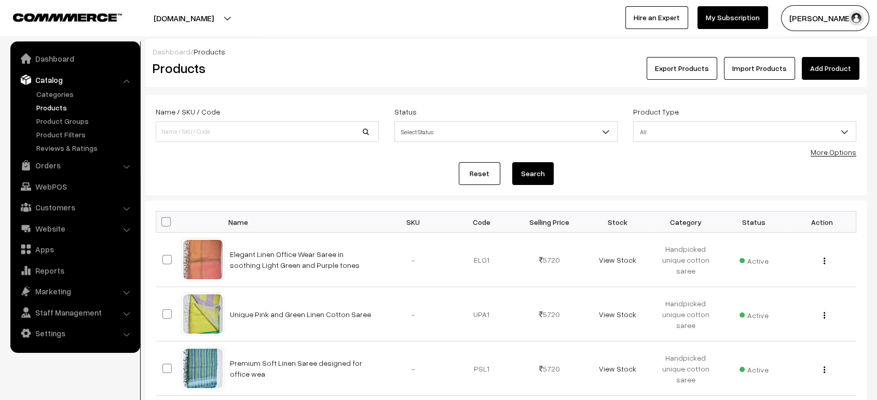
click at [754, 67] on link "Import Products" at bounding box center [759, 68] width 71 height 23
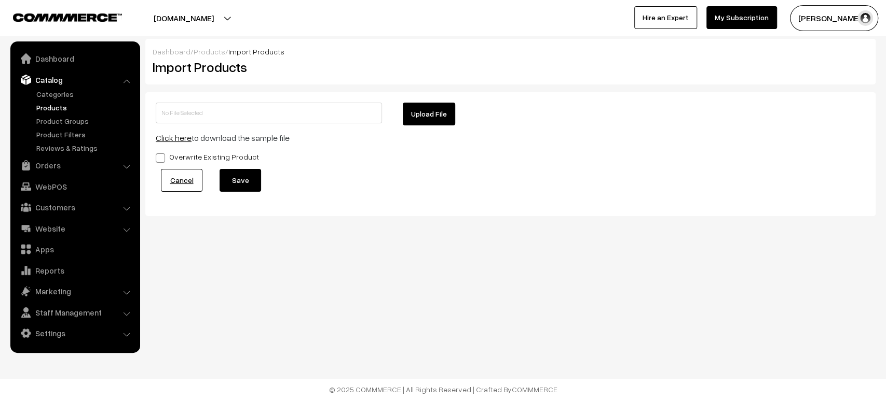
click at [409, 120] on button "Upload File" at bounding box center [429, 114] width 52 height 23
type input "New Products.zip"
click at [245, 174] on button "Save" at bounding box center [240, 180] width 42 height 23
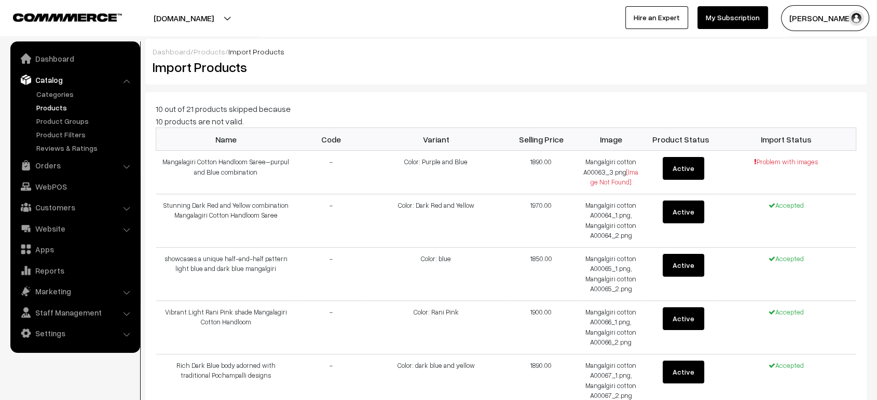
click at [201, 54] on link "Products" at bounding box center [209, 51] width 32 height 9
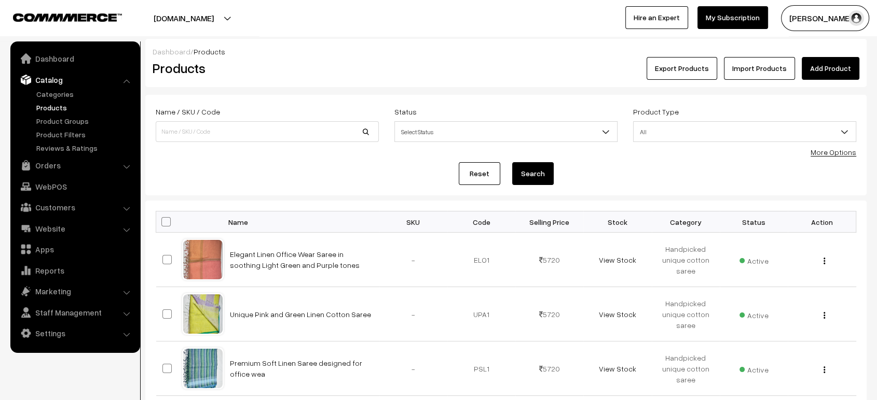
click at [759, 79] on link "Import Products" at bounding box center [759, 68] width 71 height 23
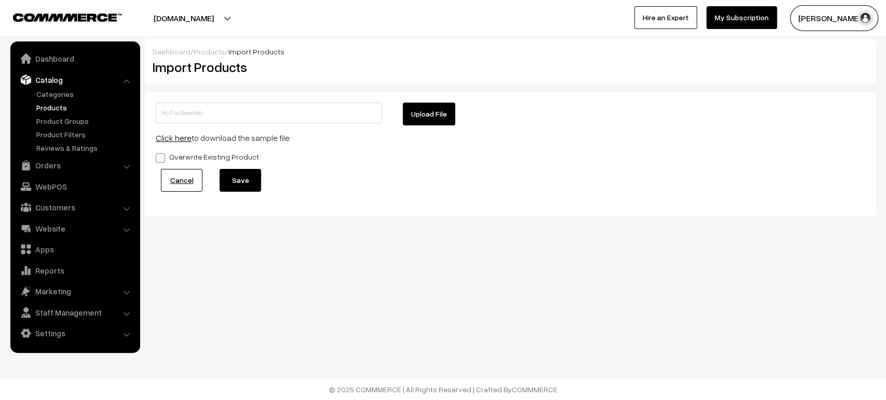
click at [426, 113] on button "Upload File" at bounding box center [429, 114] width 52 height 23
type input "New Products.zip"
click at [242, 179] on button "Save" at bounding box center [240, 180] width 42 height 23
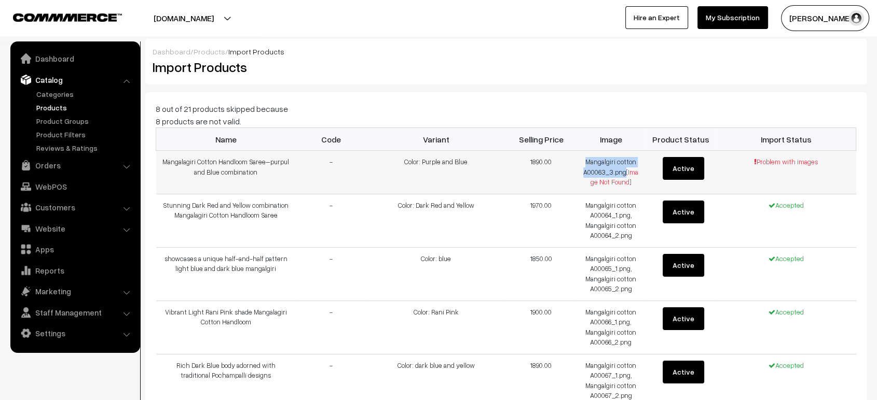
drag, startPoint x: 585, startPoint y: 163, endPoint x: 624, endPoint y: 174, distance: 39.9
click at [624, 174] on td "Mangalgiri cotton A00063_3.png [Image Not Found]" at bounding box center [611, 173] width 70 height 44
copy td "Mangalgiri cotton A00063_3.png"
